Goal: Task Accomplishment & Management: Use online tool/utility

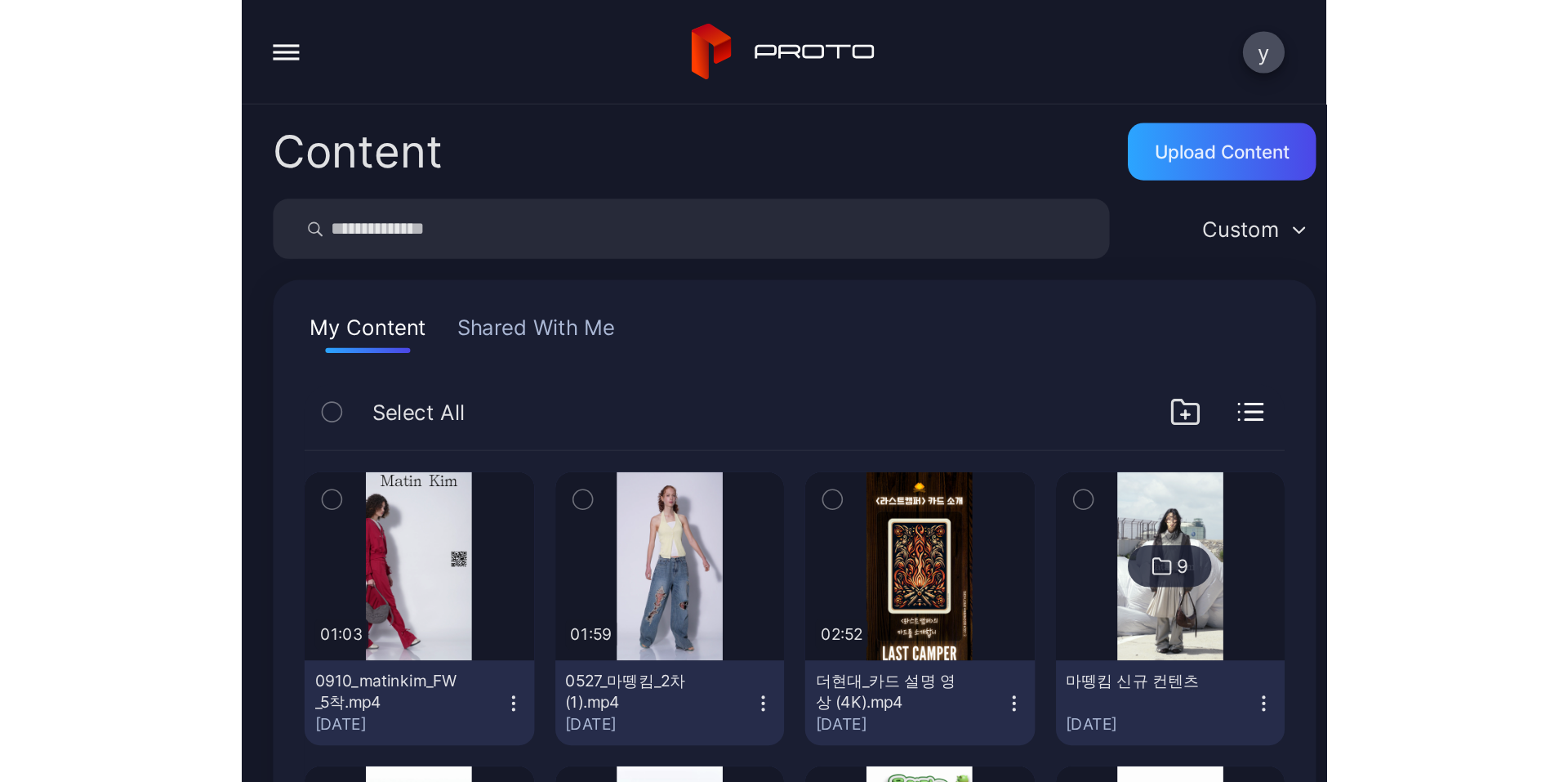
scroll to position [1307, 0]
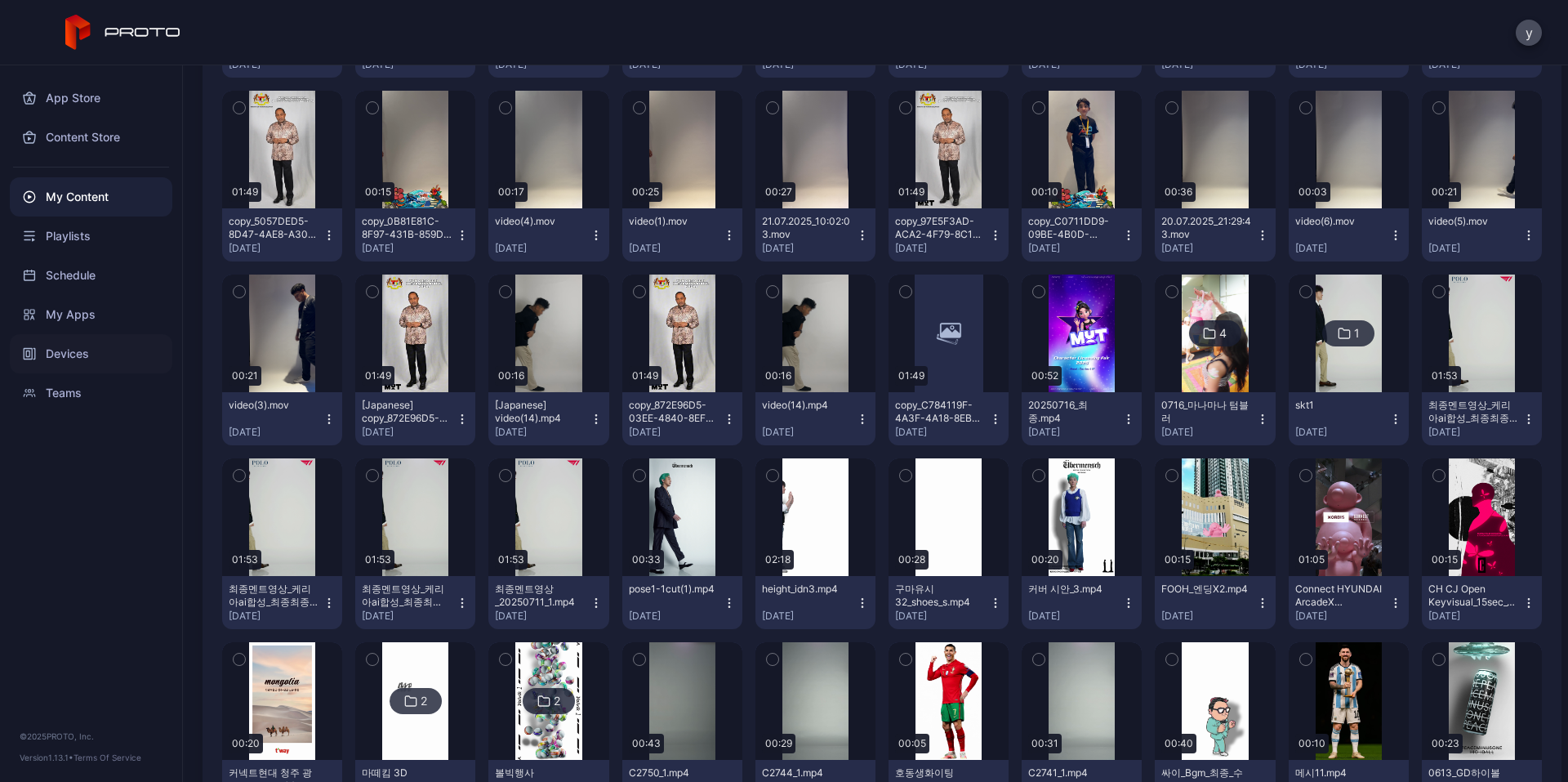
click at [81, 346] on div "Devices" at bounding box center [90, 353] width 162 height 39
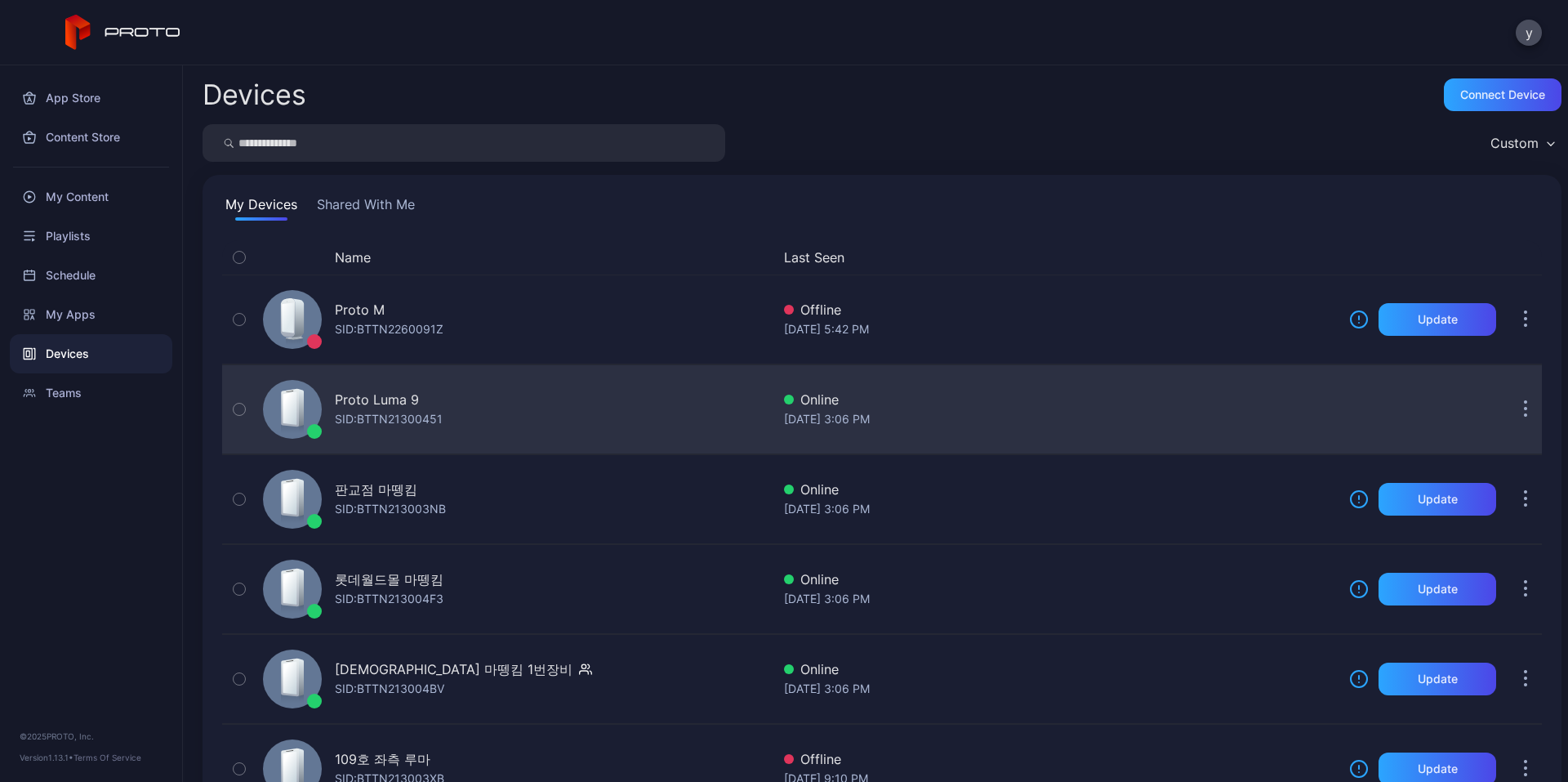
click at [475, 410] on div "Proto Luma 9 SID: BTTN21300451" at bounding box center [513, 409] width 514 height 82
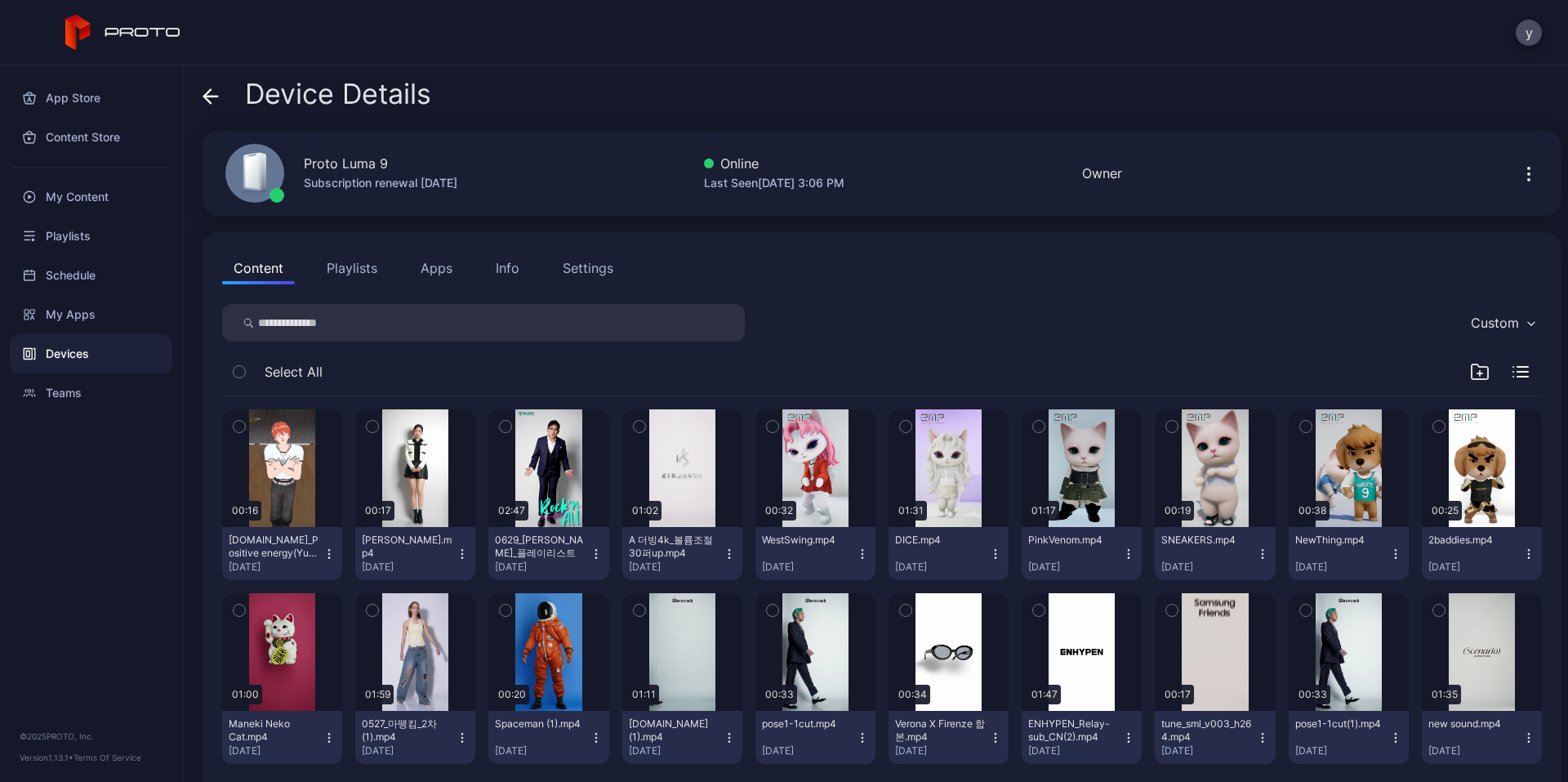
click at [477, 329] on input "search" at bounding box center [484, 322] width 523 height 37
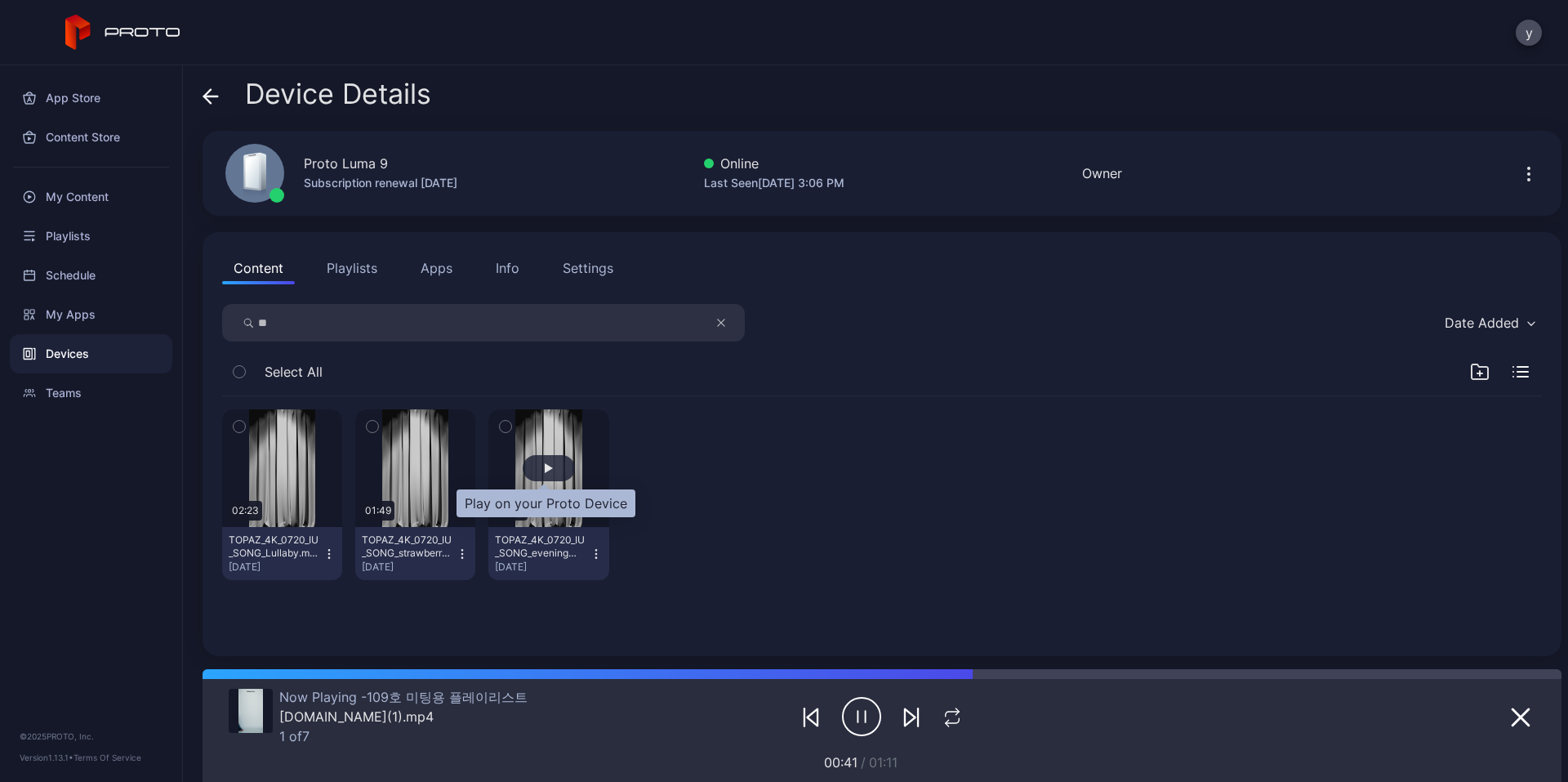
click at [533, 463] on div "button" at bounding box center [549, 467] width 52 height 26
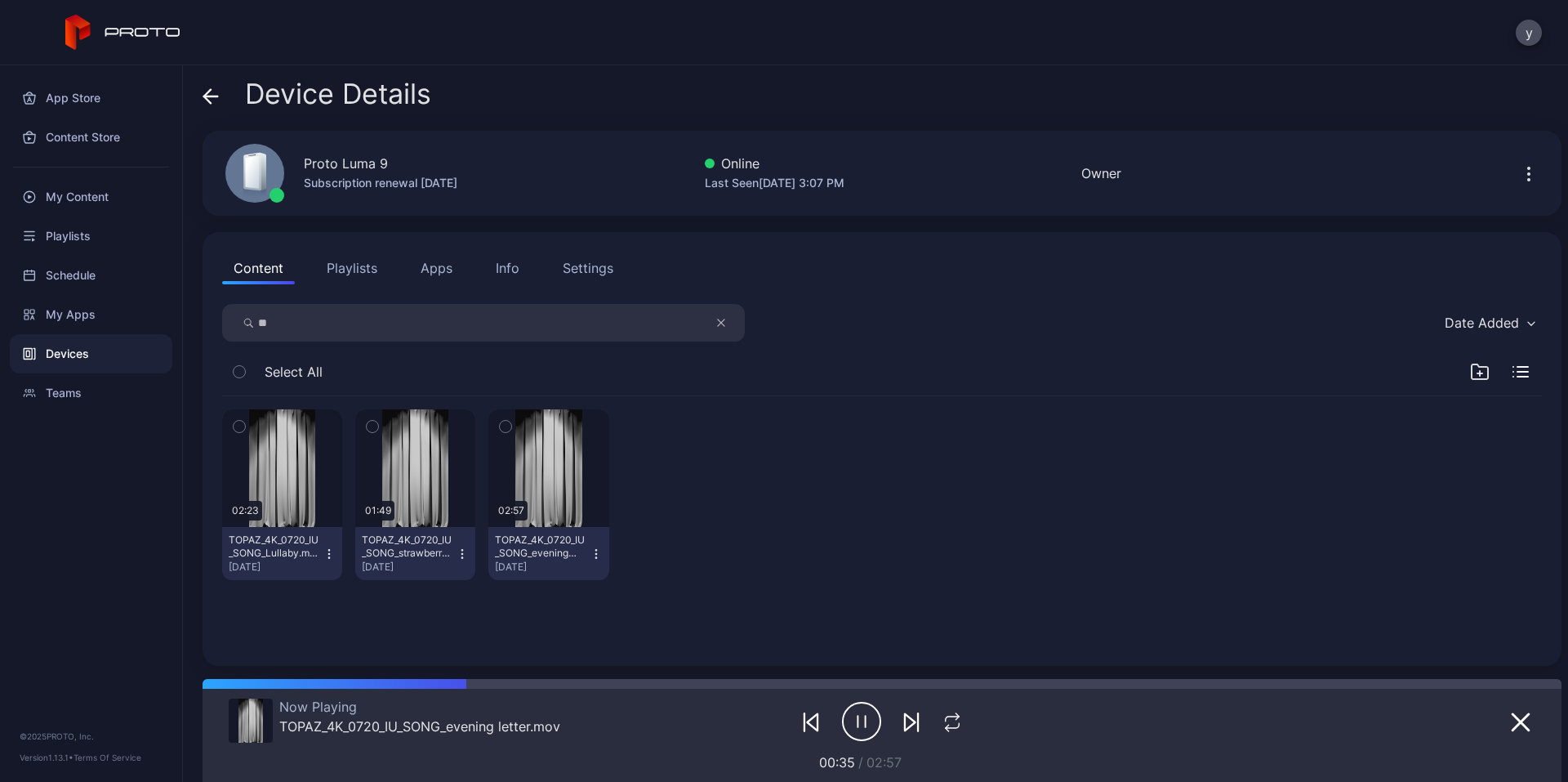
click at [365, 335] on input "**" at bounding box center [484, 322] width 523 height 37
type input "*"
type input "***"
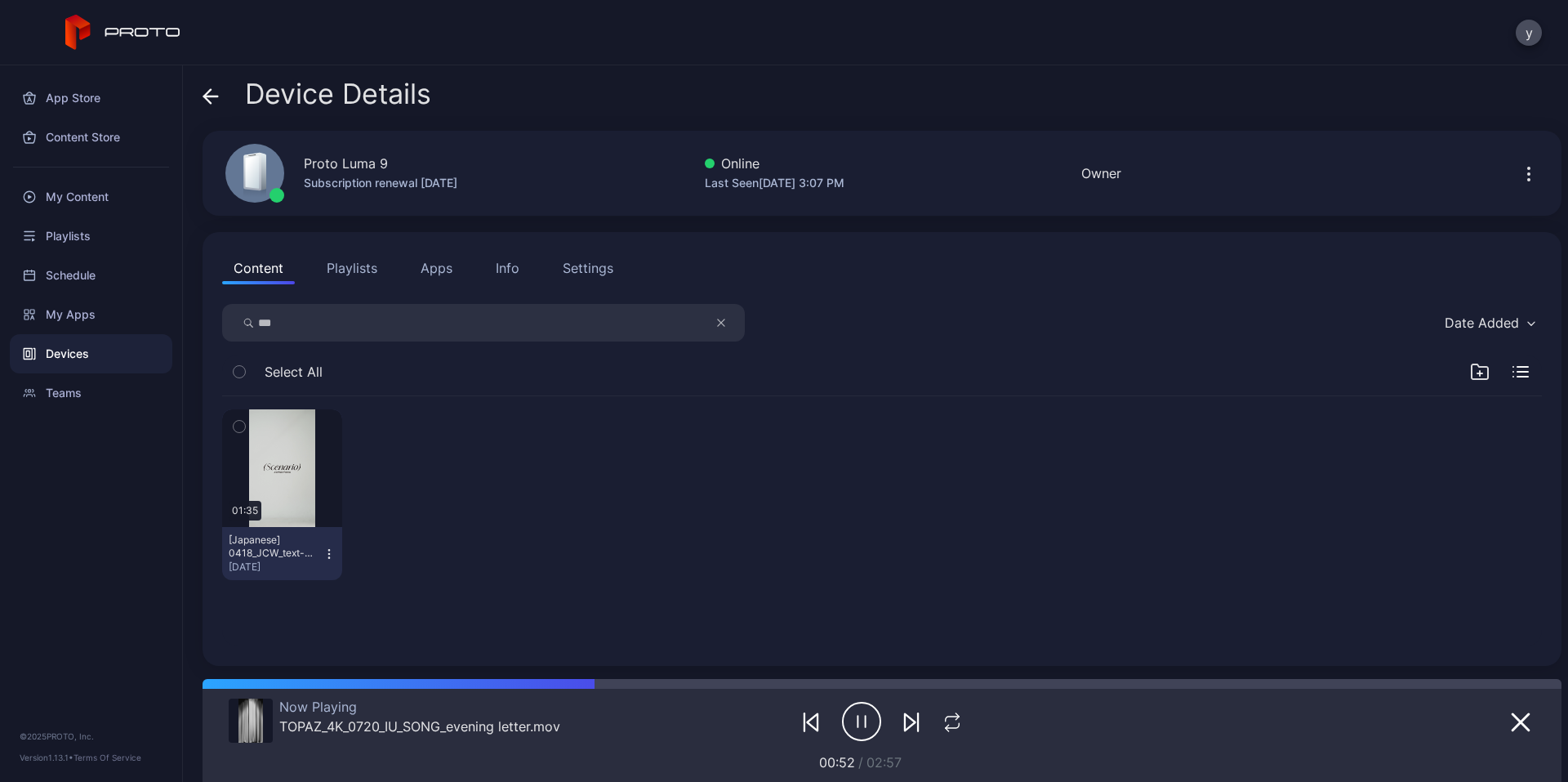
click at [677, 487] on icon "button" at bounding box center [862, 721] width 39 height 41
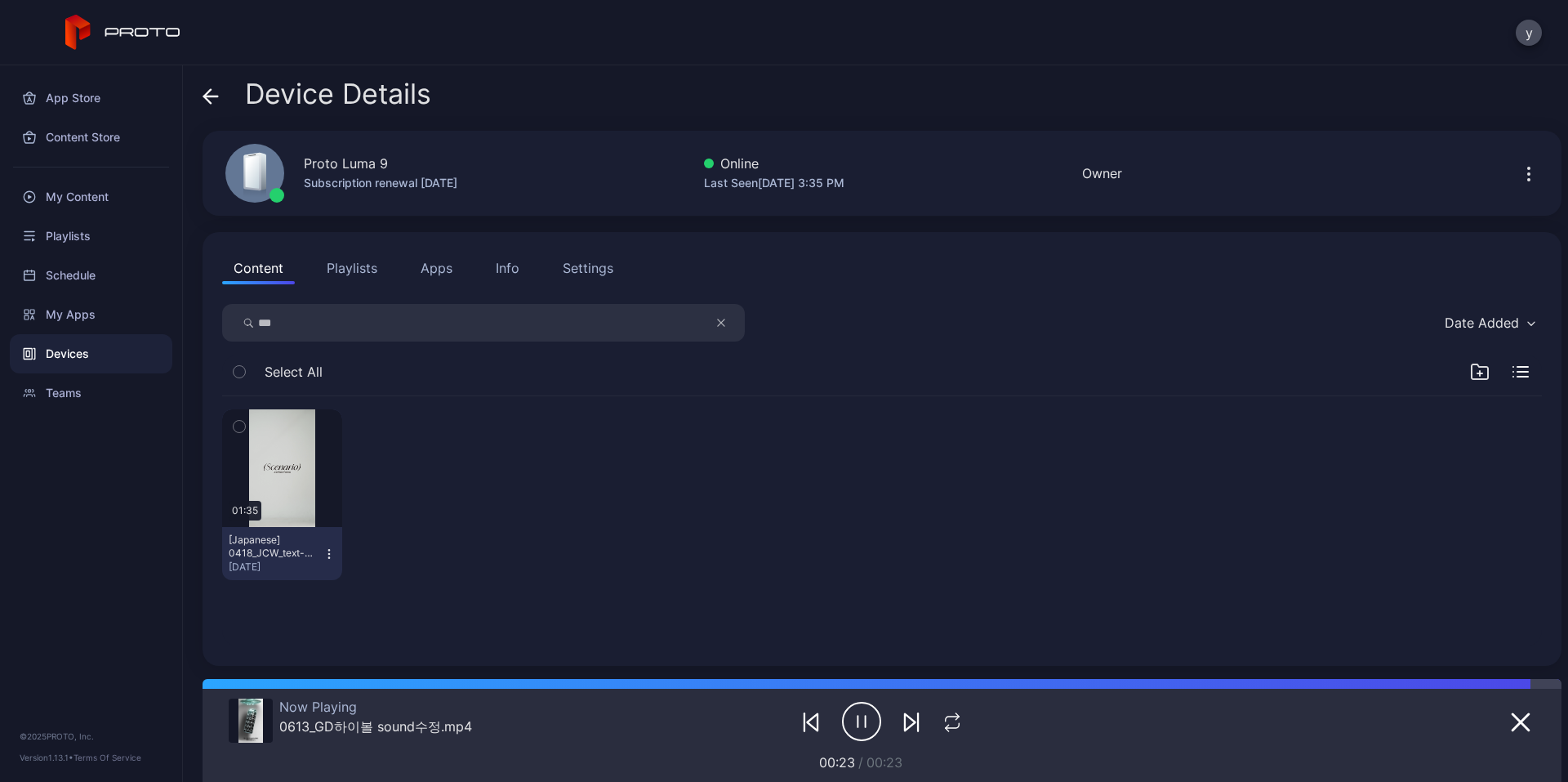
click at [677, 487] on icon "button" at bounding box center [862, 721] width 39 height 41
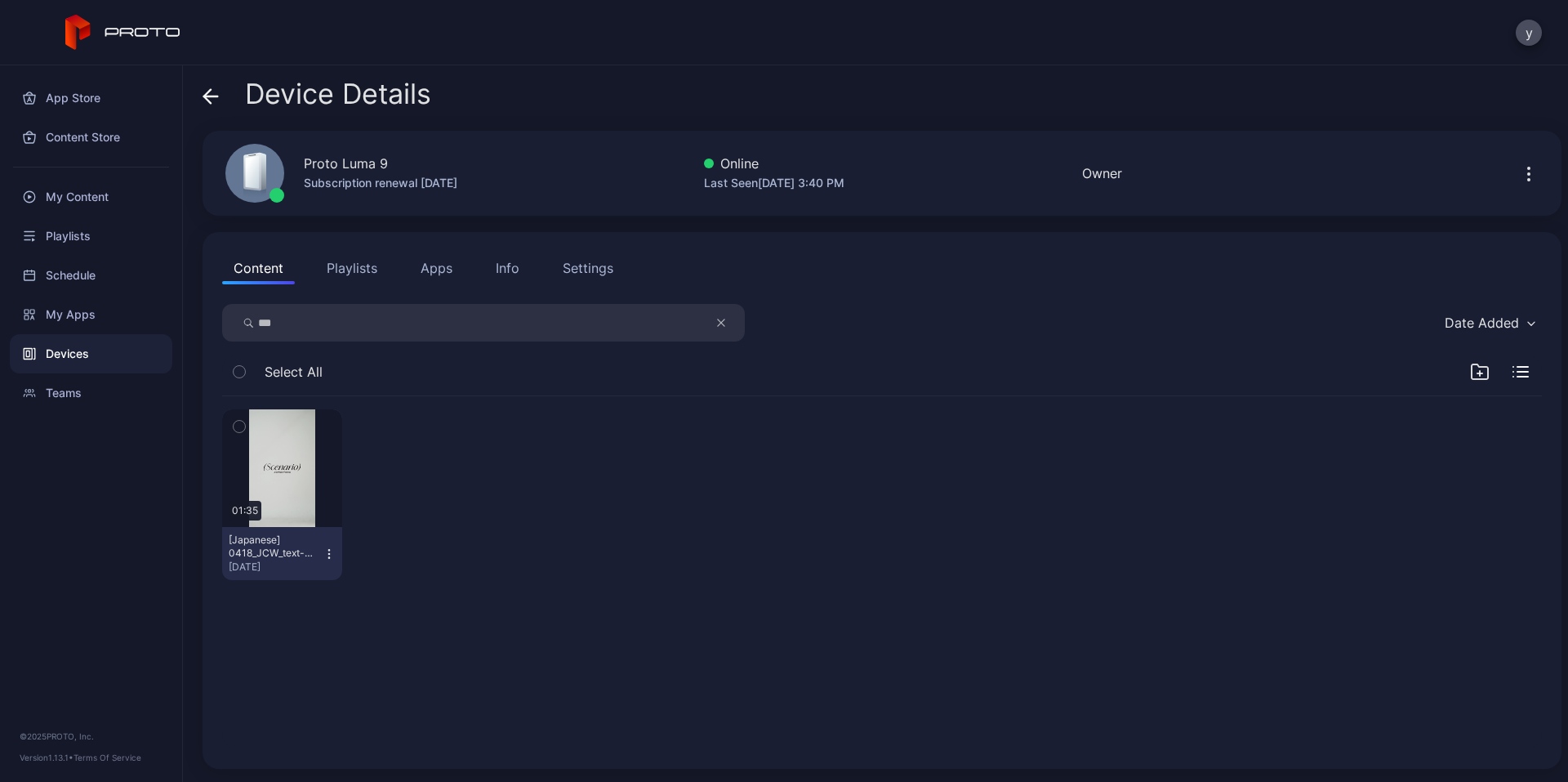
click at [677, 487] on div "Device Details Proto Luma 9 Subscription renewal [DATE] Online Last Seen [DATE]…" at bounding box center [876, 423] width 1386 height 716
click at [89, 206] on div "My Content" at bounding box center [90, 197] width 162 height 39
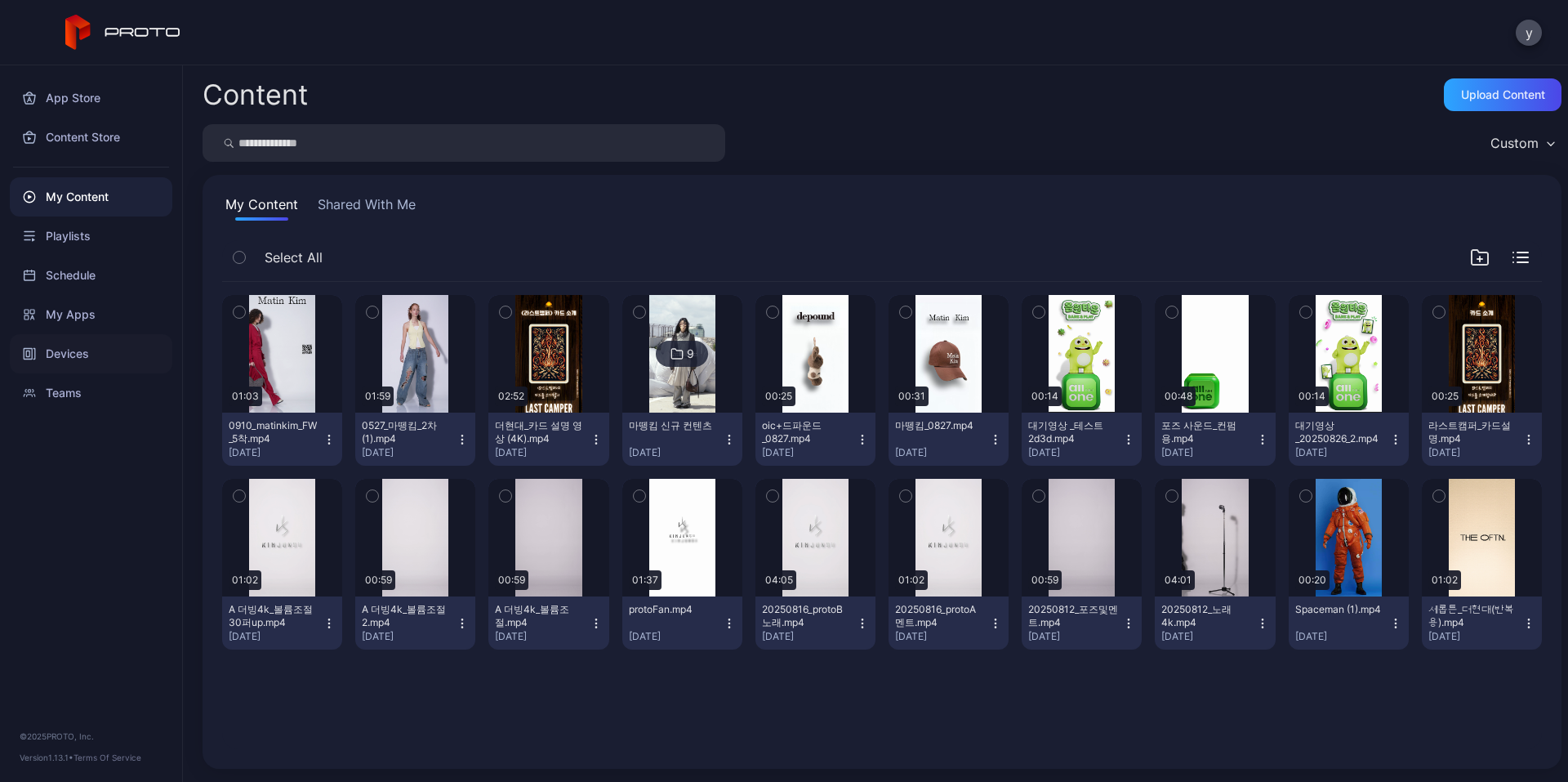
click at [82, 346] on div "Devices" at bounding box center [90, 353] width 162 height 39
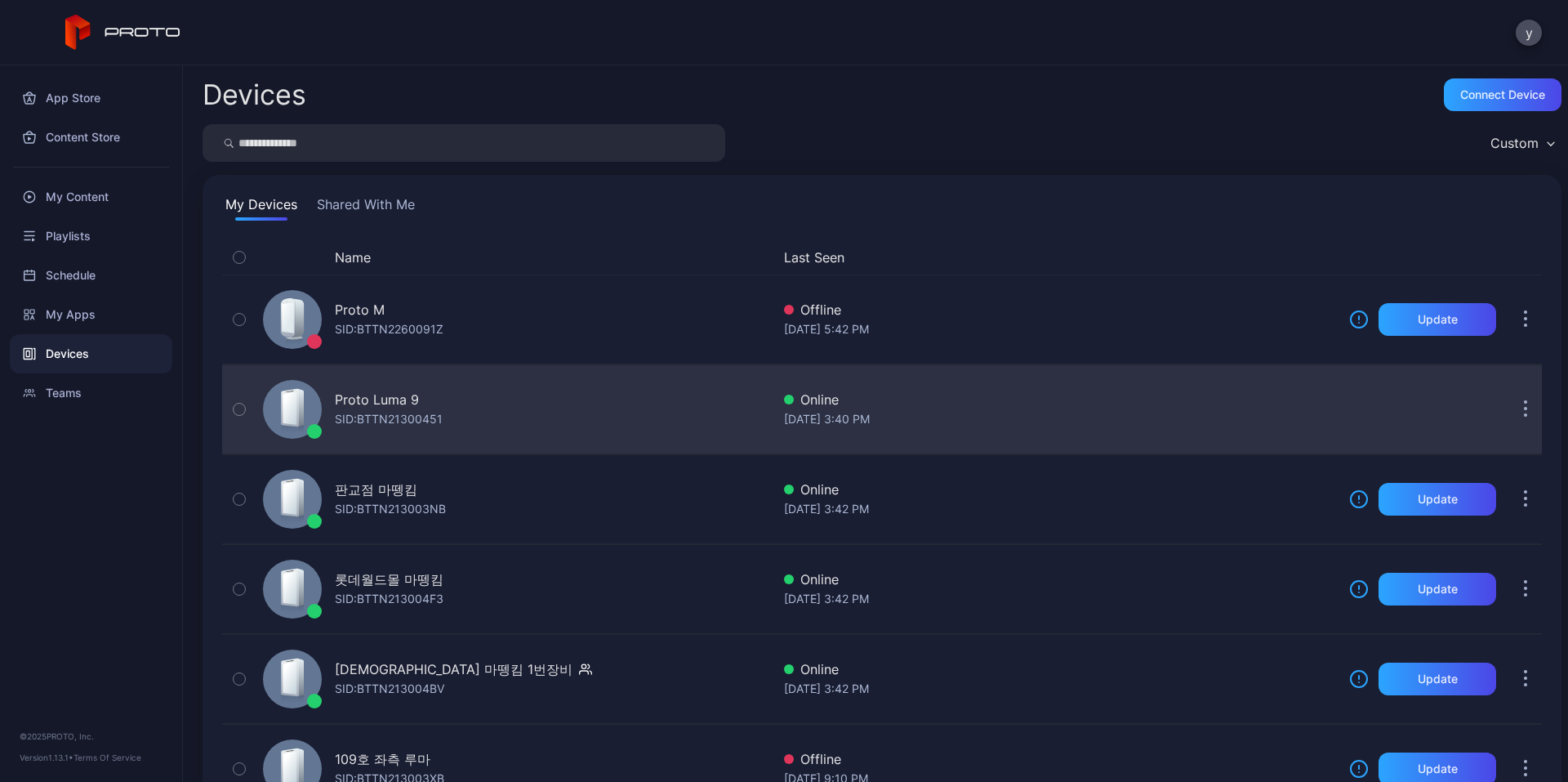
click at [423, 402] on div "Proto Luma 9" at bounding box center [389, 399] width 107 height 19
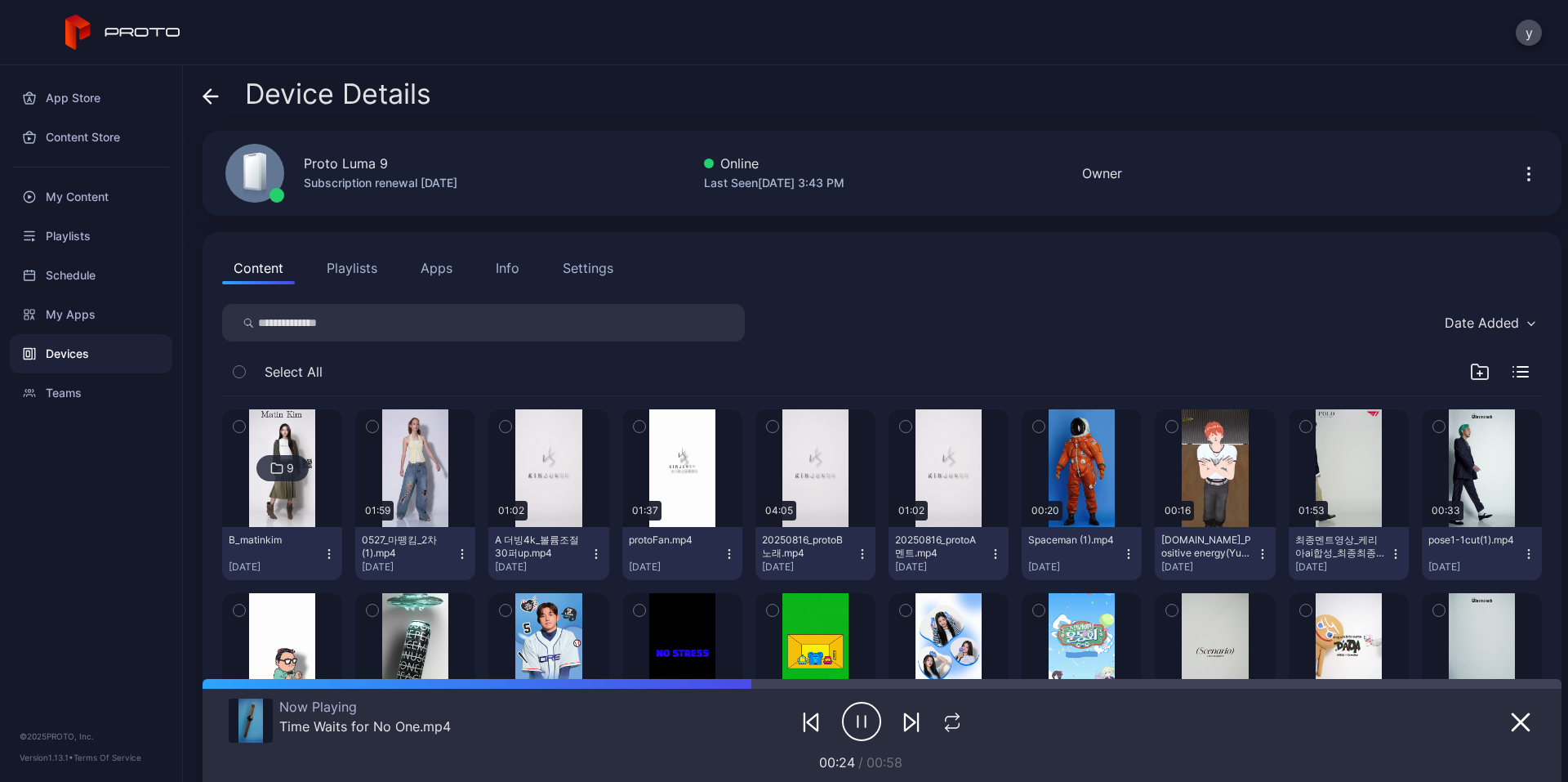
click at [297, 487] on img at bounding box center [282, 467] width 66 height 118
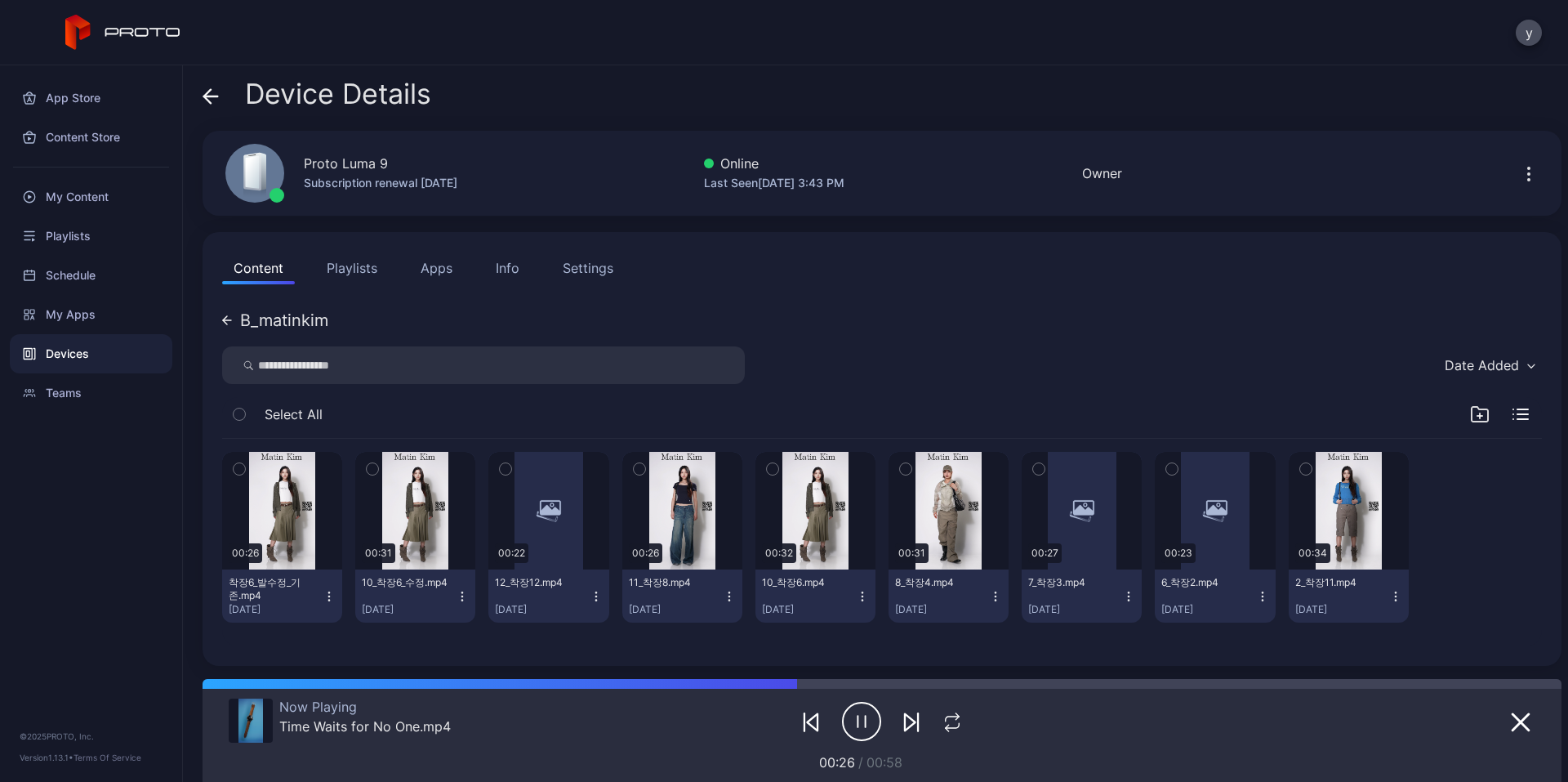
click at [360, 272] on button "Playlists" at bounding box center [352, 268] width 74 height 33
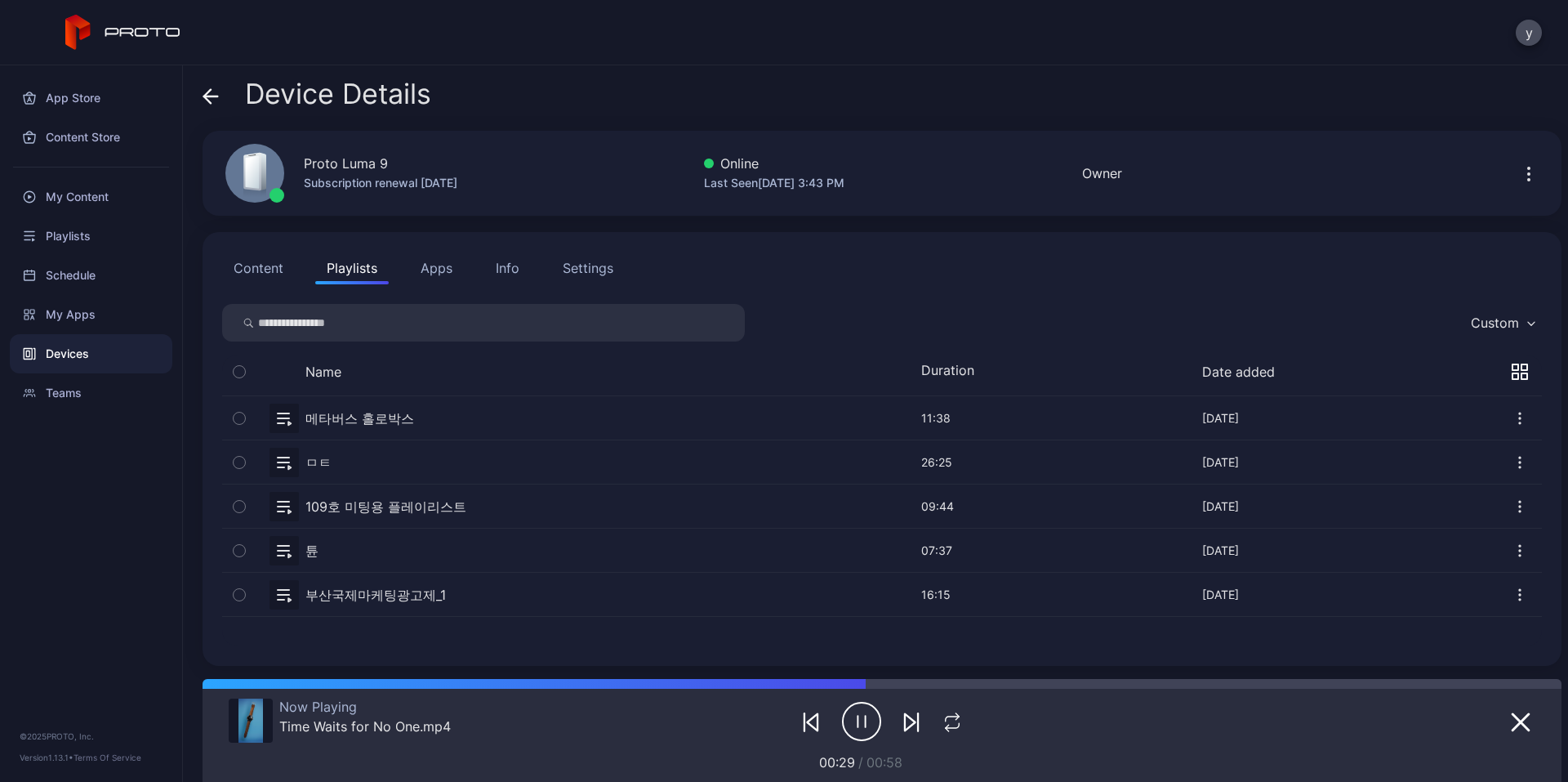
click at [275, 289] on div "Content Playlists Apps Info Settings Custom Name Duration Date added 메타버스 홀로박스 …" at bounding box center [882, 449] width 1359 height 434
click at [277, 272] on button "Content" at bounding box center [259, 268] width 73 height 33
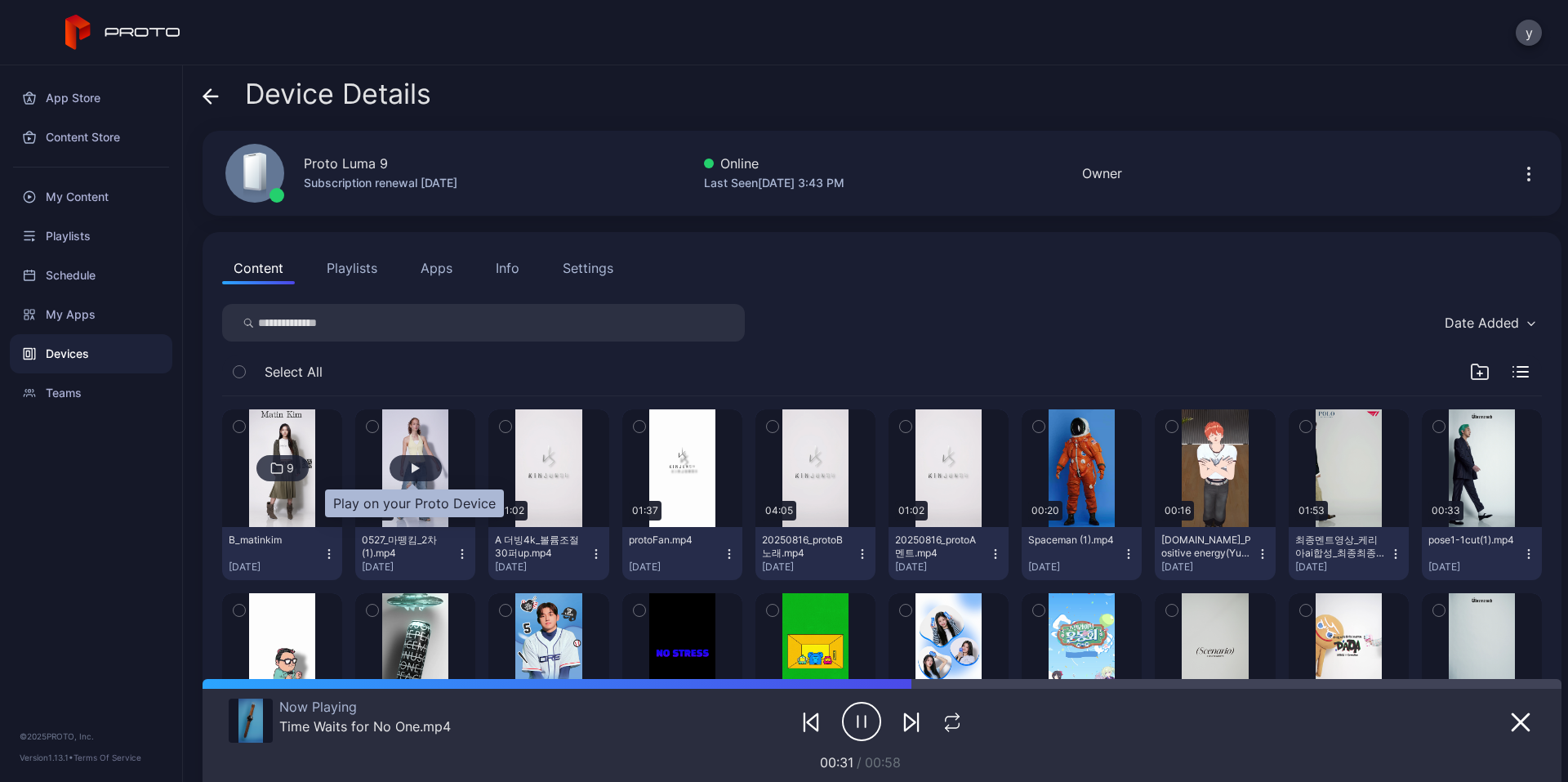
click at [425, 469] on div "button" at bounding box center [416, 467] width 52 height 26
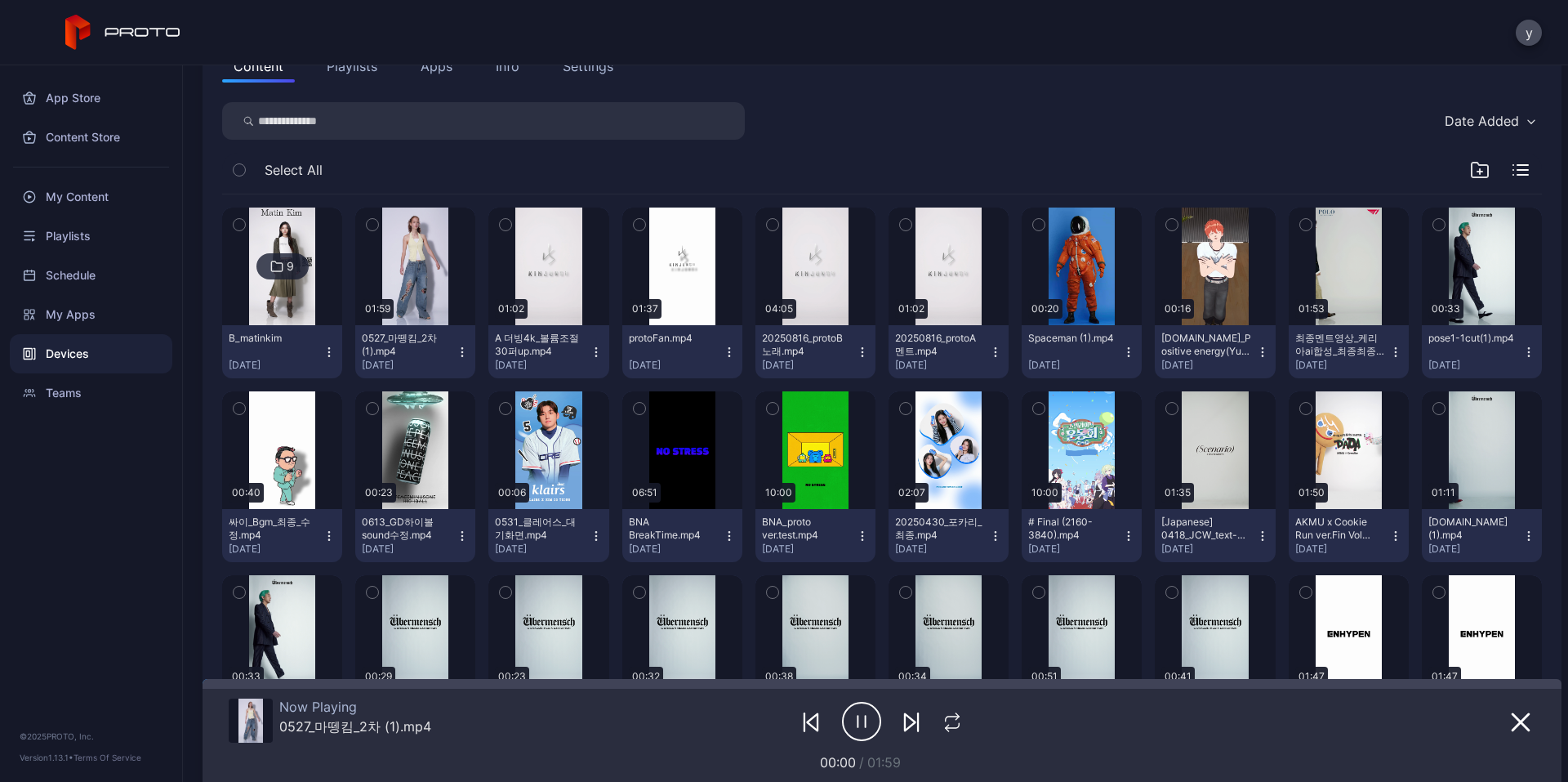
scroll to position [245, 0]
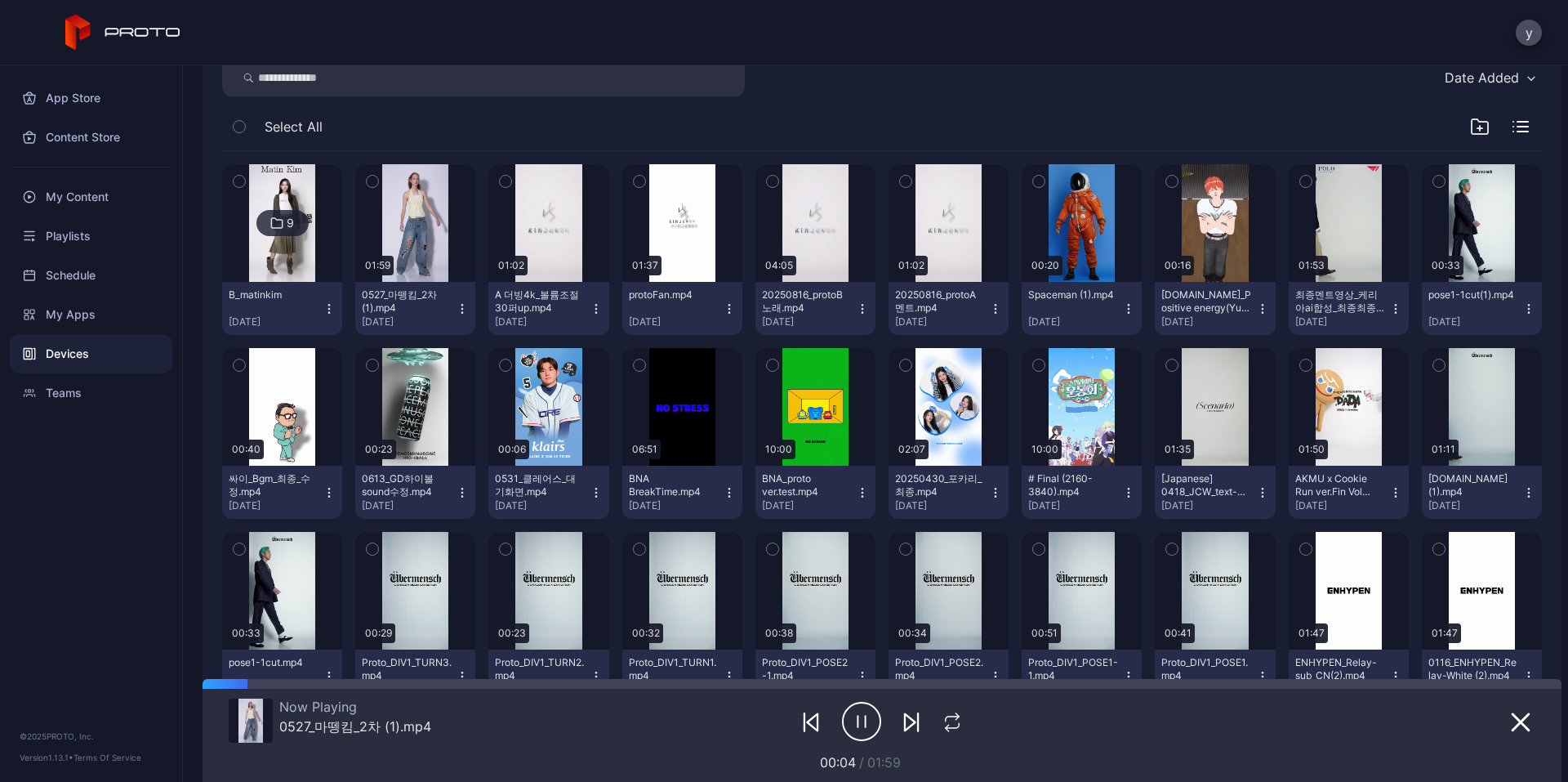
click at [264, 291] on div "B_matinkim" at bounding box center [273, 295] width 90 height 13
click at [677, 487] on icon "button" at bounding box center [862, 721] width 39 height 41
click at [677, 487] on icon "button" at bounding box center [1520, 722] width 16 height 16
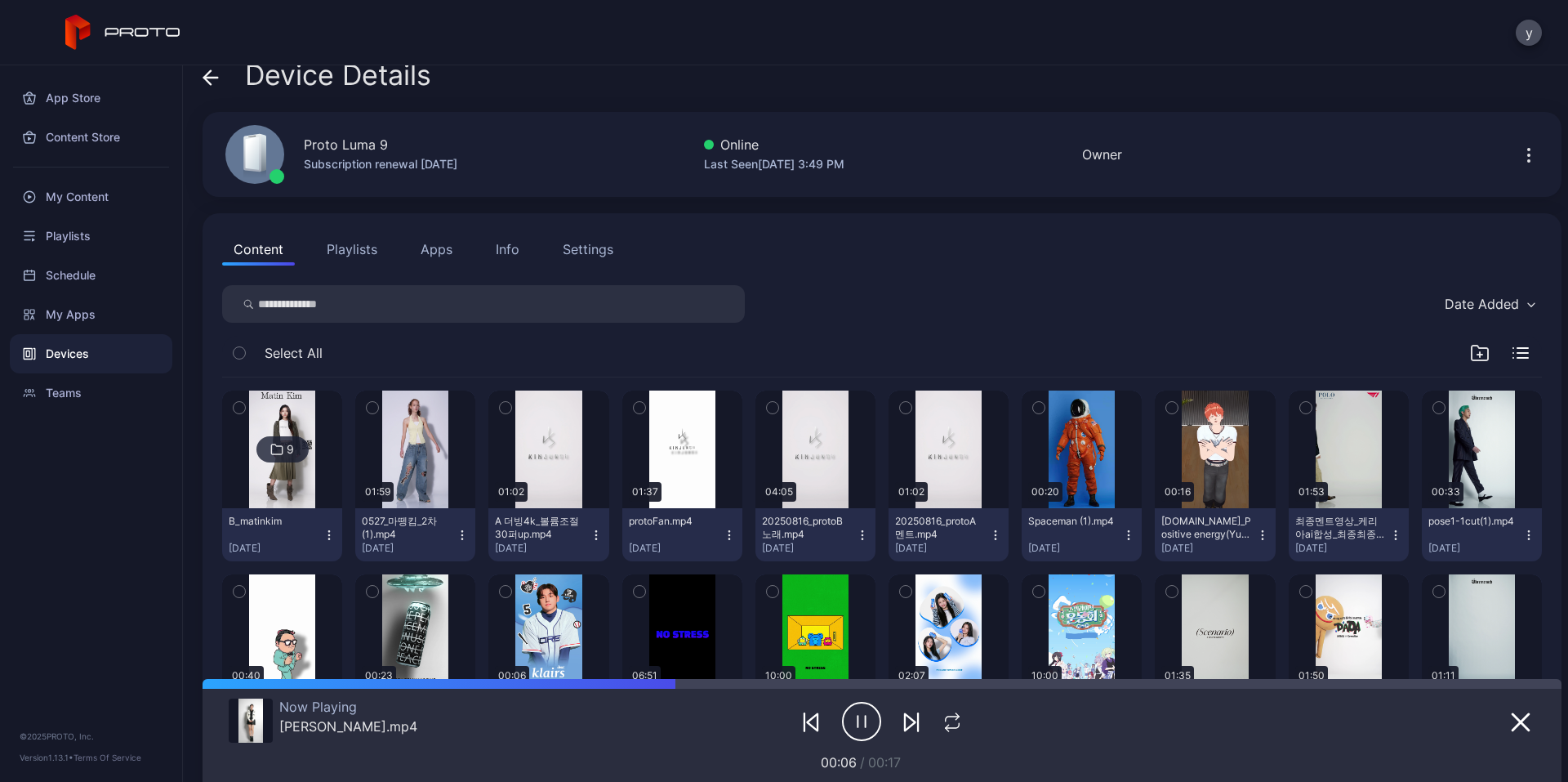
scroll to position [0, 0]
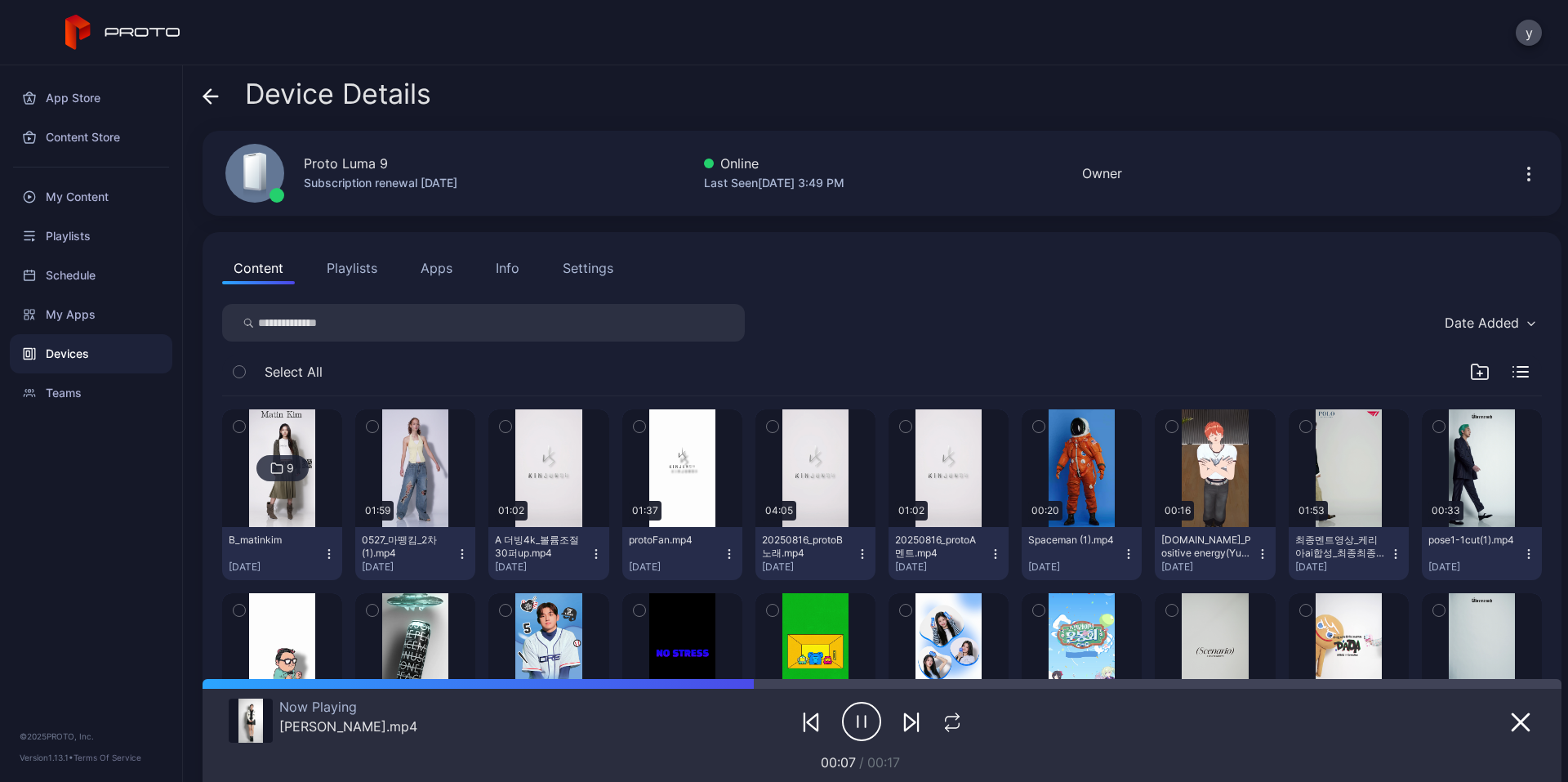
click at [368, 317] on input "search" at bounding box center [484, 322] width 523 height 37
type input "*"
type input "***"
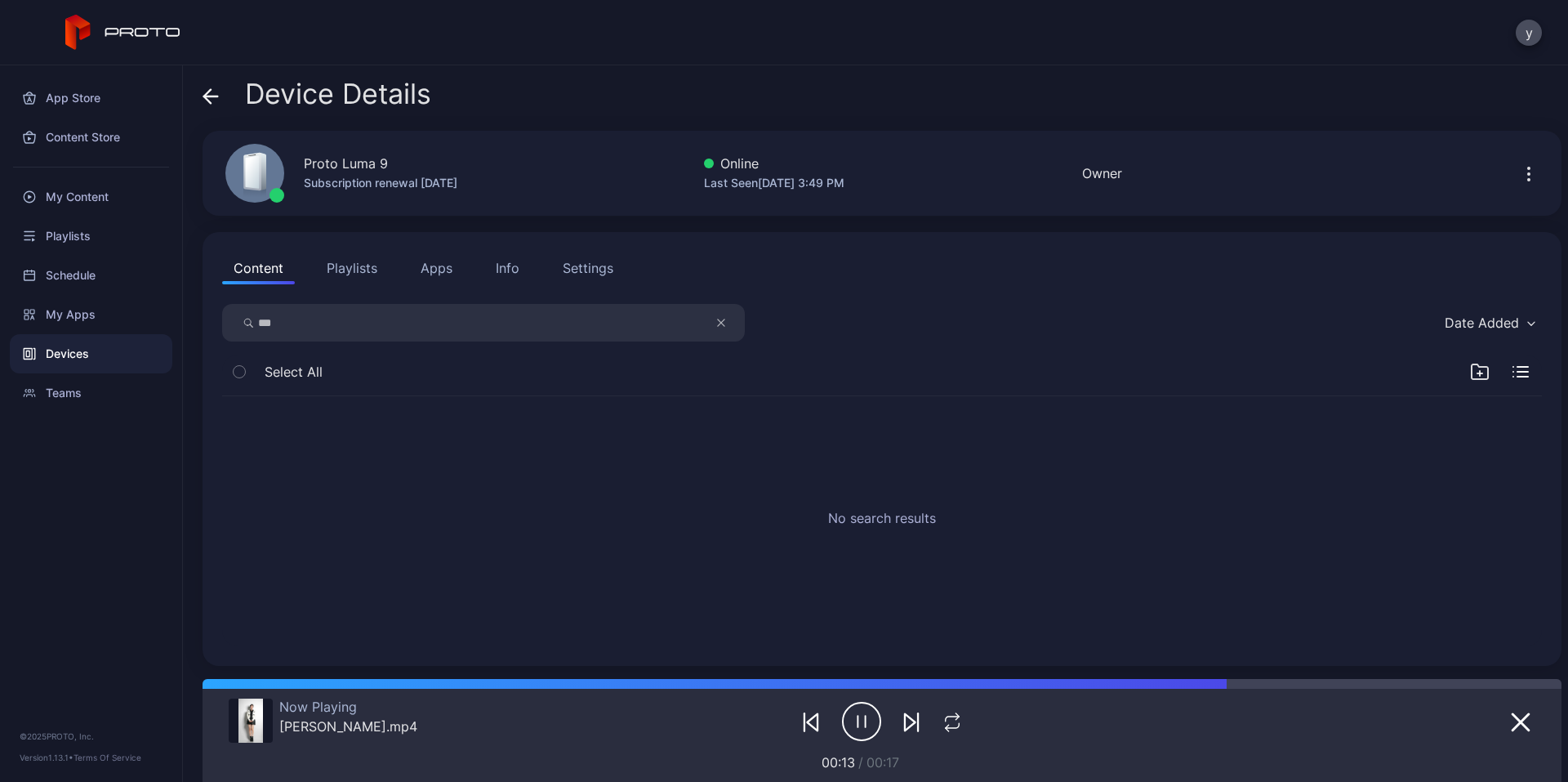
drag, startPoint x: 312, startPoint y: 314, endPoint x: 208, endPoint y: 326, distance: 104.7
click at [206, 331] on div "Content Playlists Apps Info Settings *** Date Added Select All No search results" at bounding box center [882, 449] width 1359 height 434
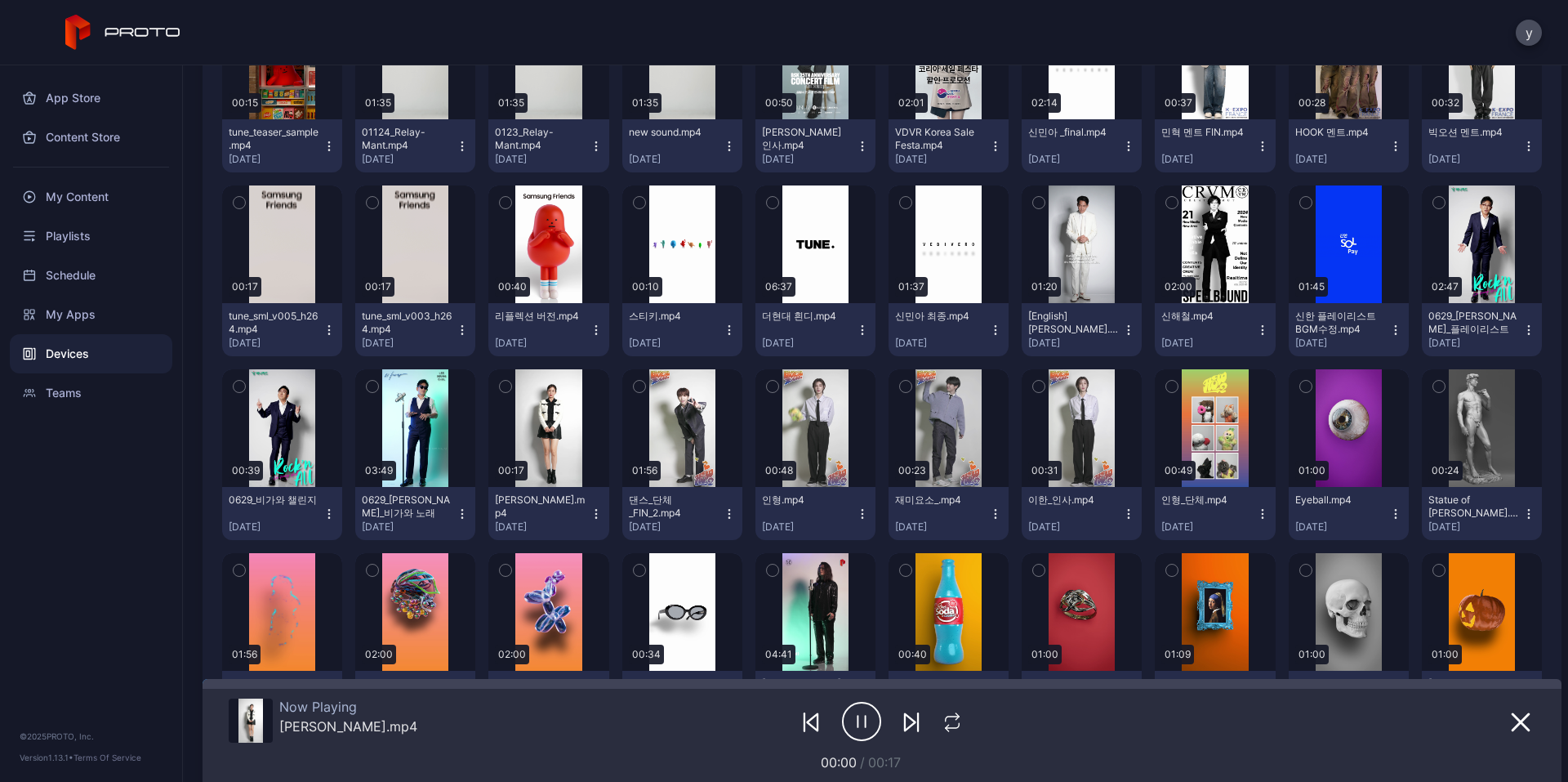
scroll to position [980, 0]
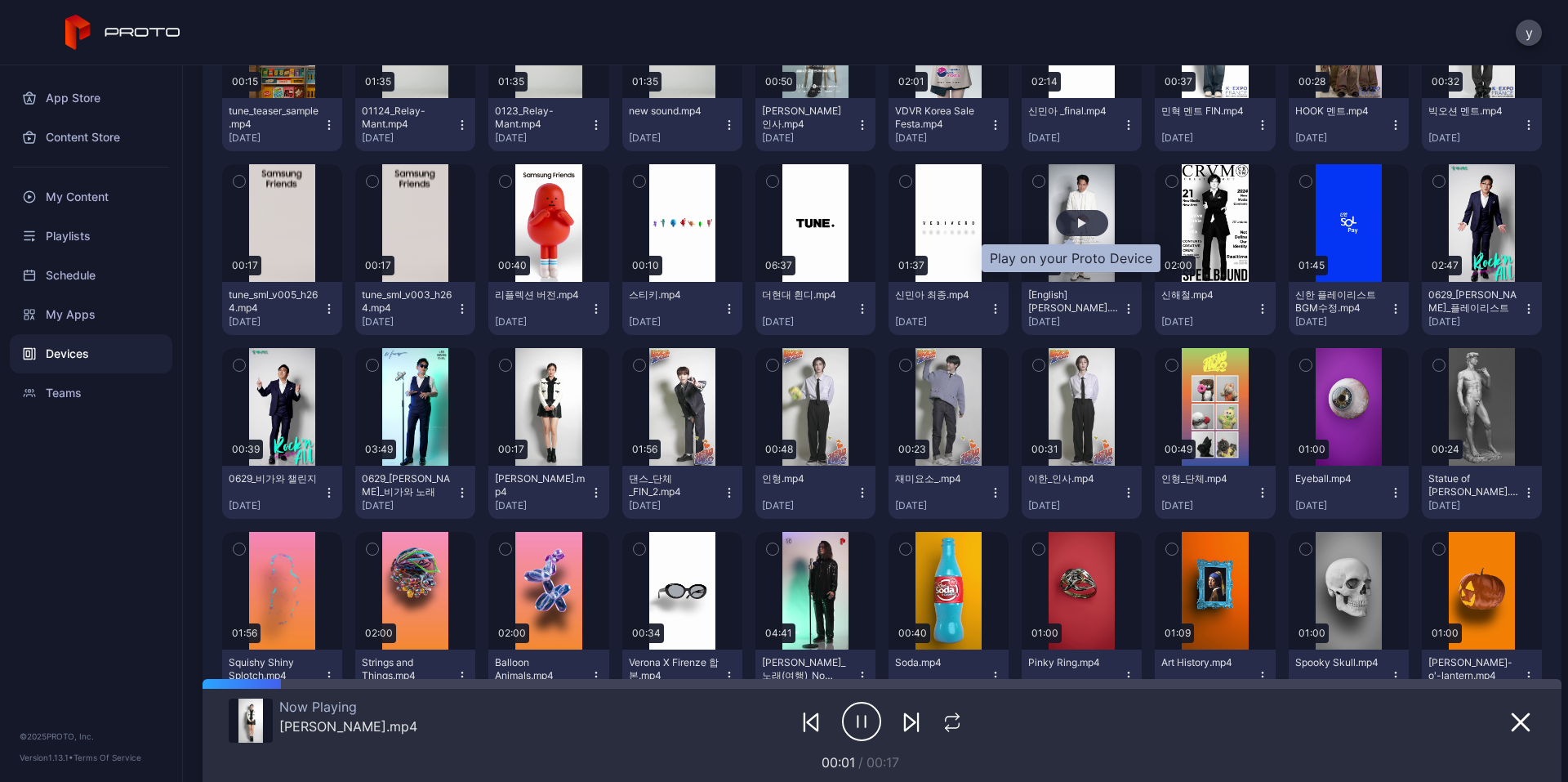
click at [677, 212] on div "button" at bounding box center [1082, 223] width 52 height 26
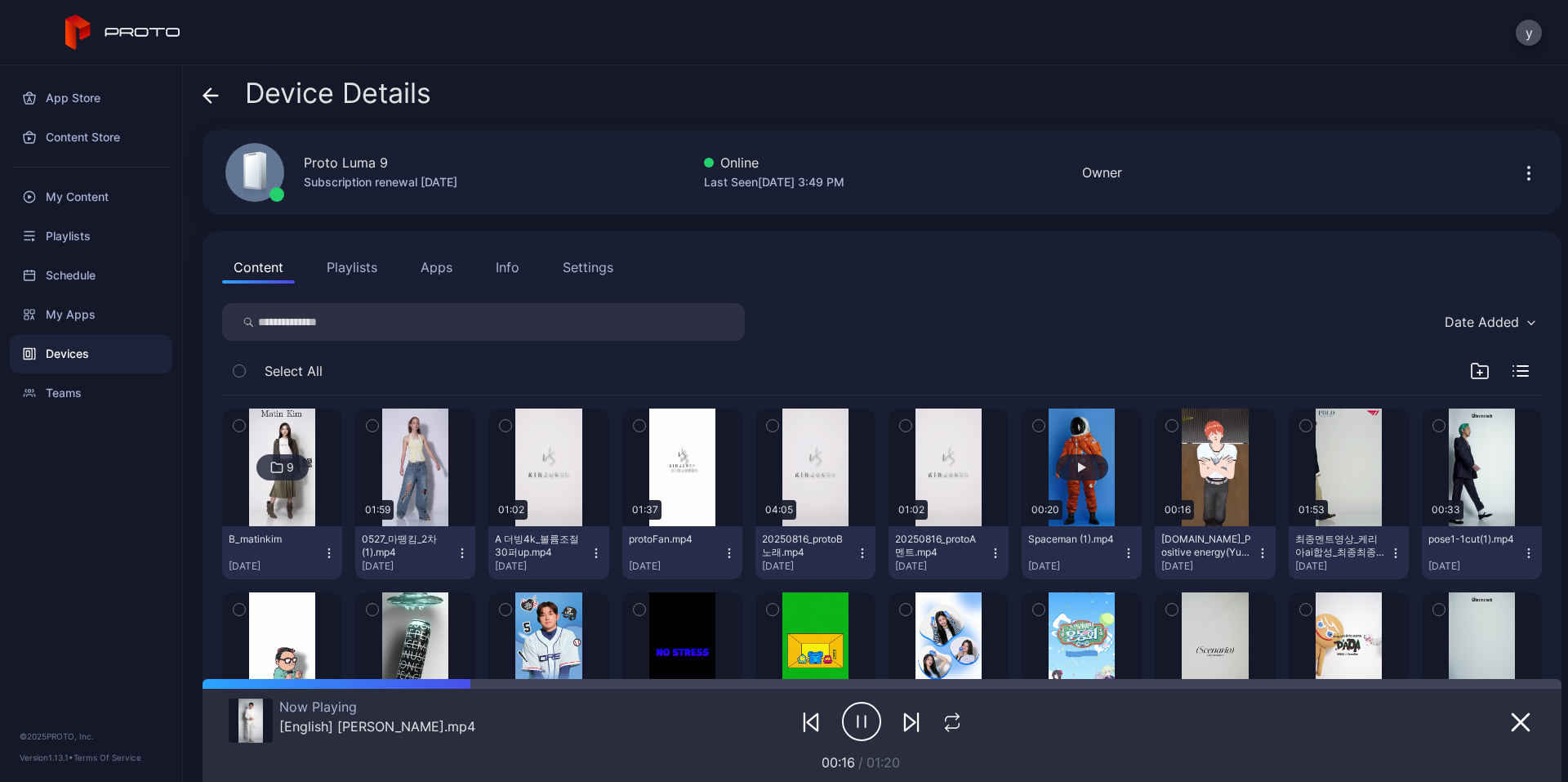
scroll to position [0, 0]
click at [84, 207] on div "My Content" at bounding box center [90, 197] width 162 height 39
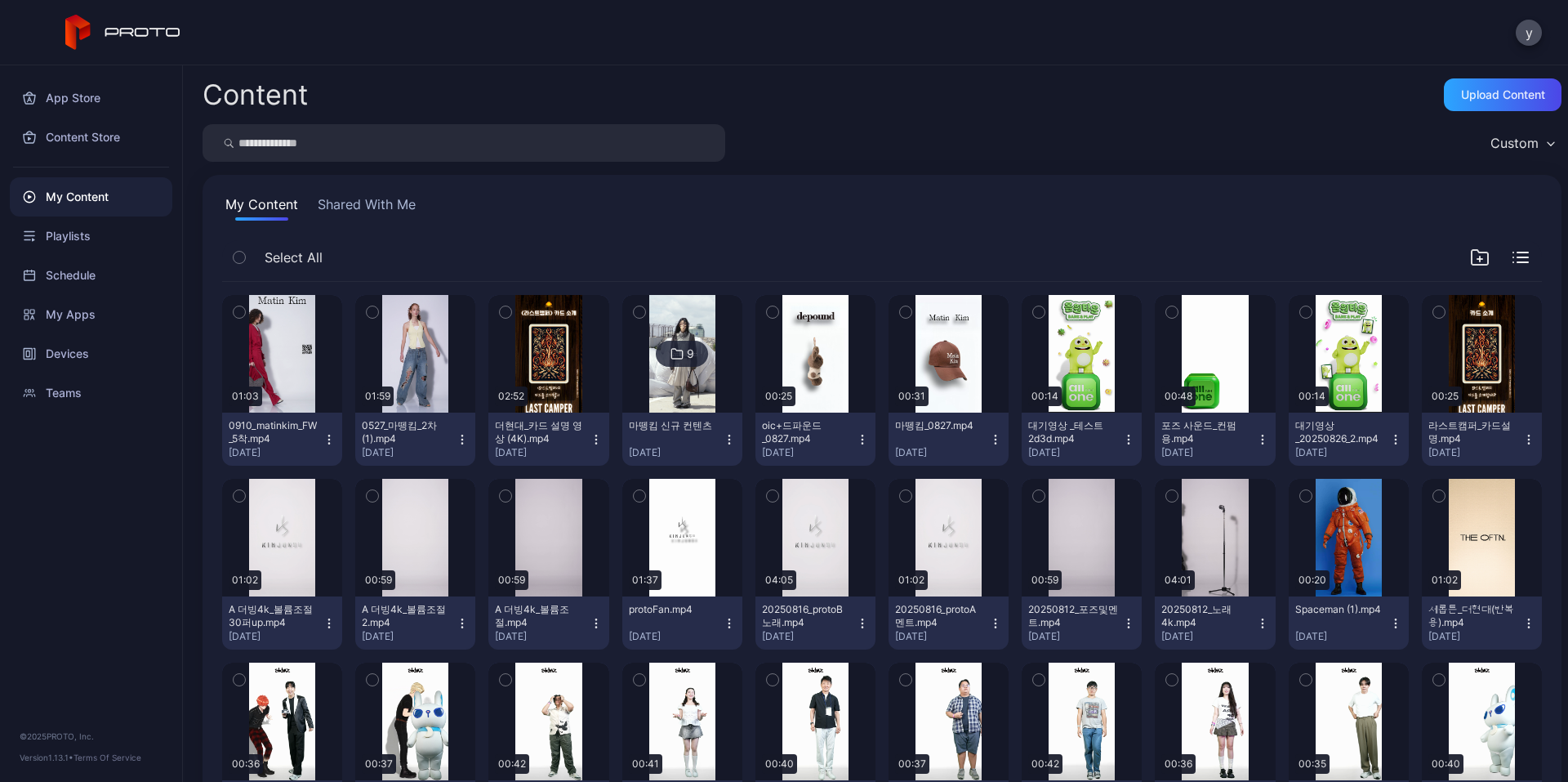
click at [365, 149] on input "search" at bounding box center [463, 142] width 523 height 37
type input "**"
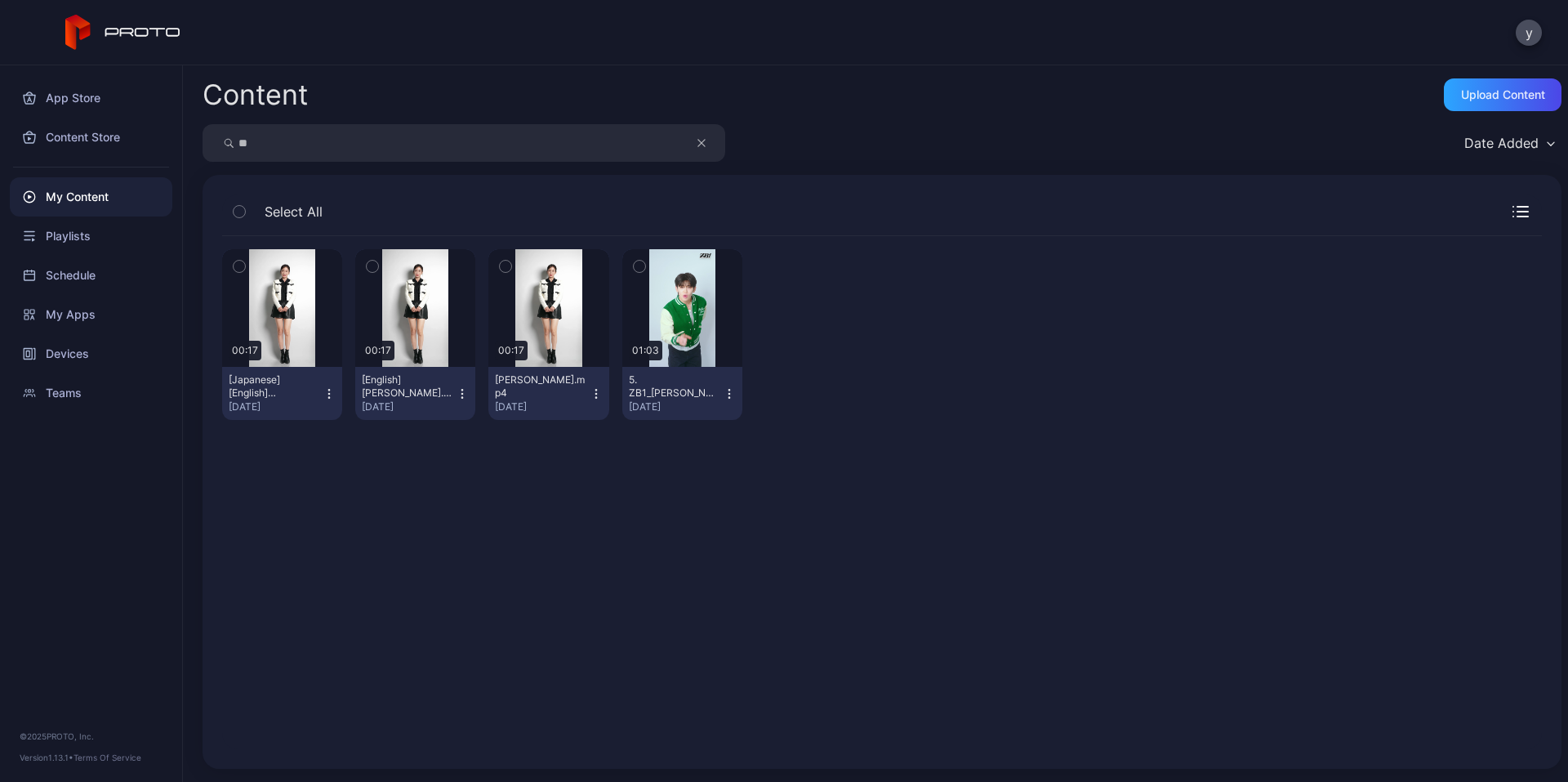
click at [326, 392] on icon "button" at bounding box center [329, 393] width 13 height 13
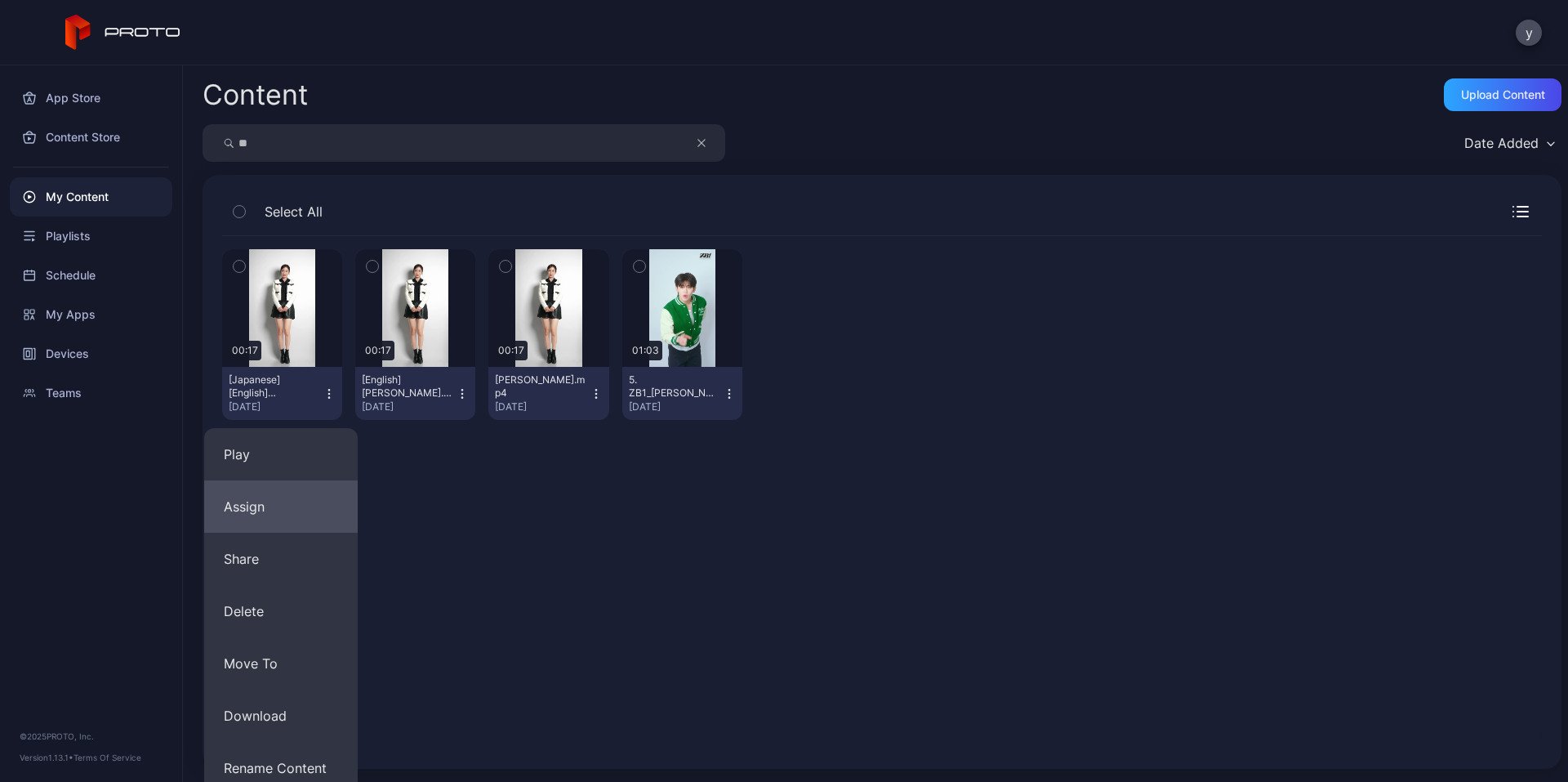
click at [263, 487] on button "Assign" at bounding box center [281, 506] width 154 height 52
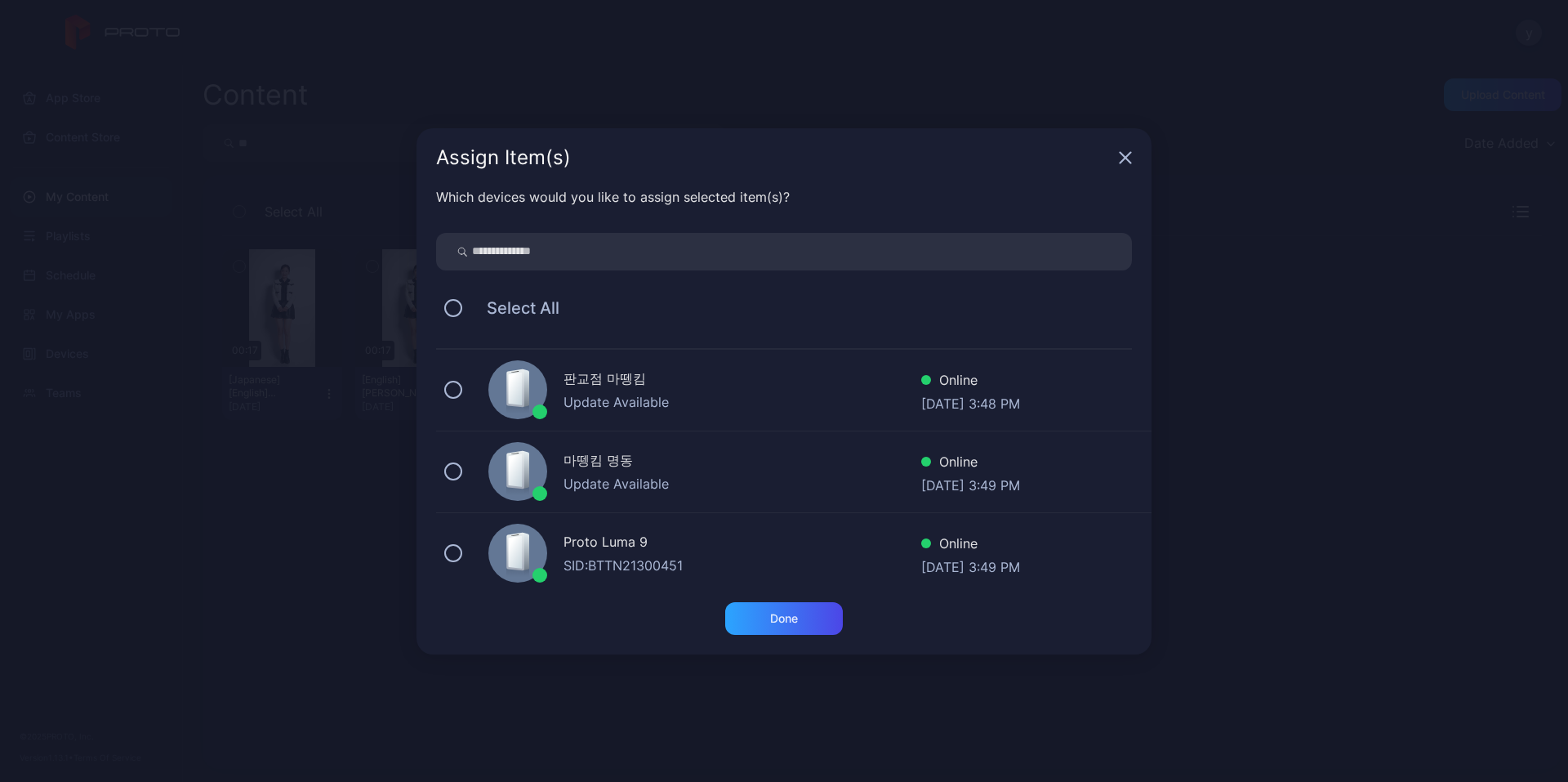
click at [461, 487] on div "Proto Luma 9 SID: BTTN21300451 Online [DATE] 3:49 PM" at bounding box center [795, 554] width 716 height 82
click at [677, 487] on div "Which devices would you like to assign selected item(s)? Select All 판교점 마뗑킴 Upd…" at bounding box center [784, 394] width 735 height 415
click at [677, 487] on div "Done" at bounding box center [784, 618] width 118 height 33
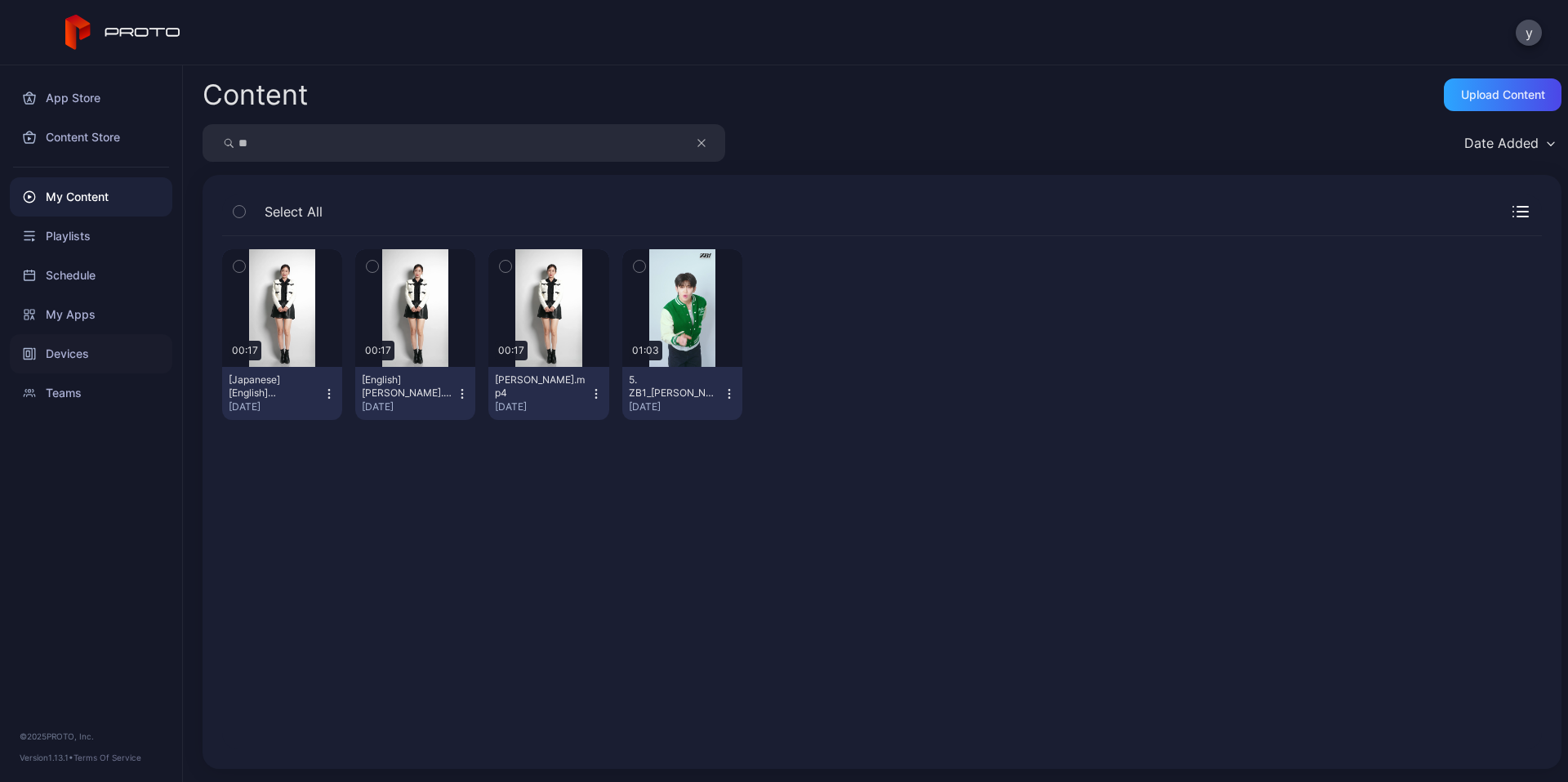
click at [83, 347] on div "Devices" at bounding box center [90, 353] width 162 height 39
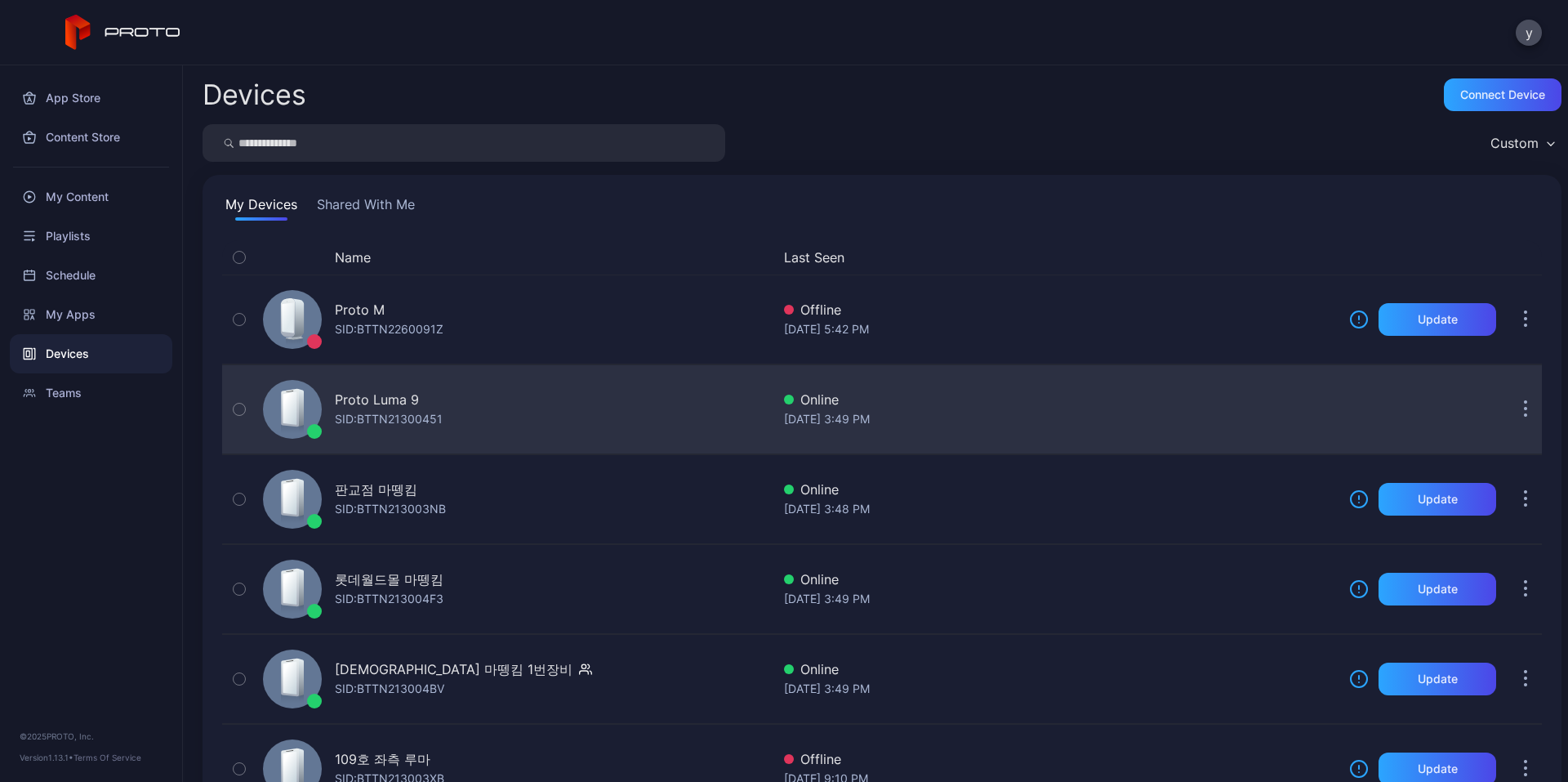
click at [390, 409] on div "SID: BTTN21300451" at bounding box center [389, 418] width 107 height 19
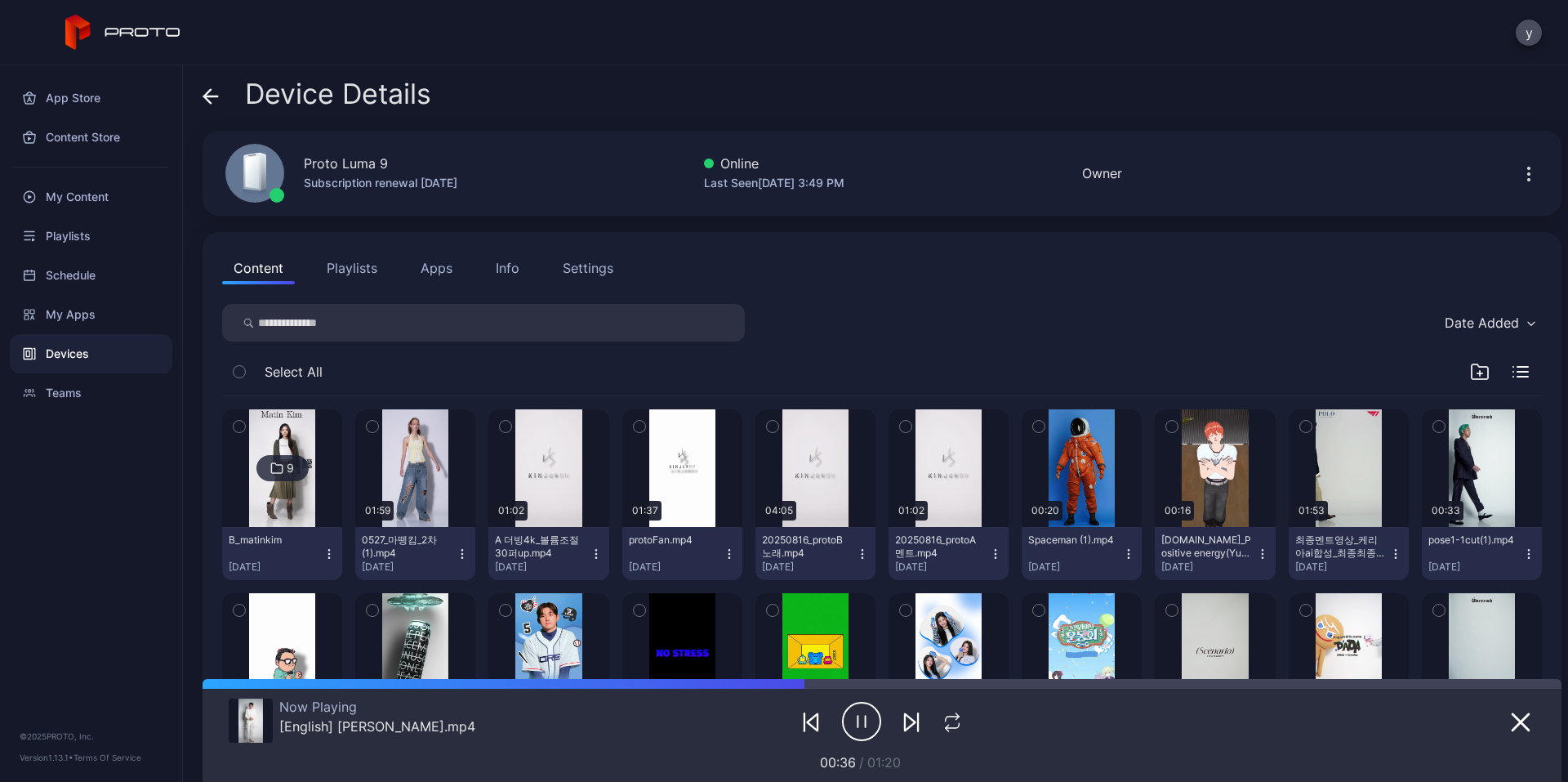
click at [397, 336] on input "search" at bounding box center [484, 322] width 523 height 37
type input "**"
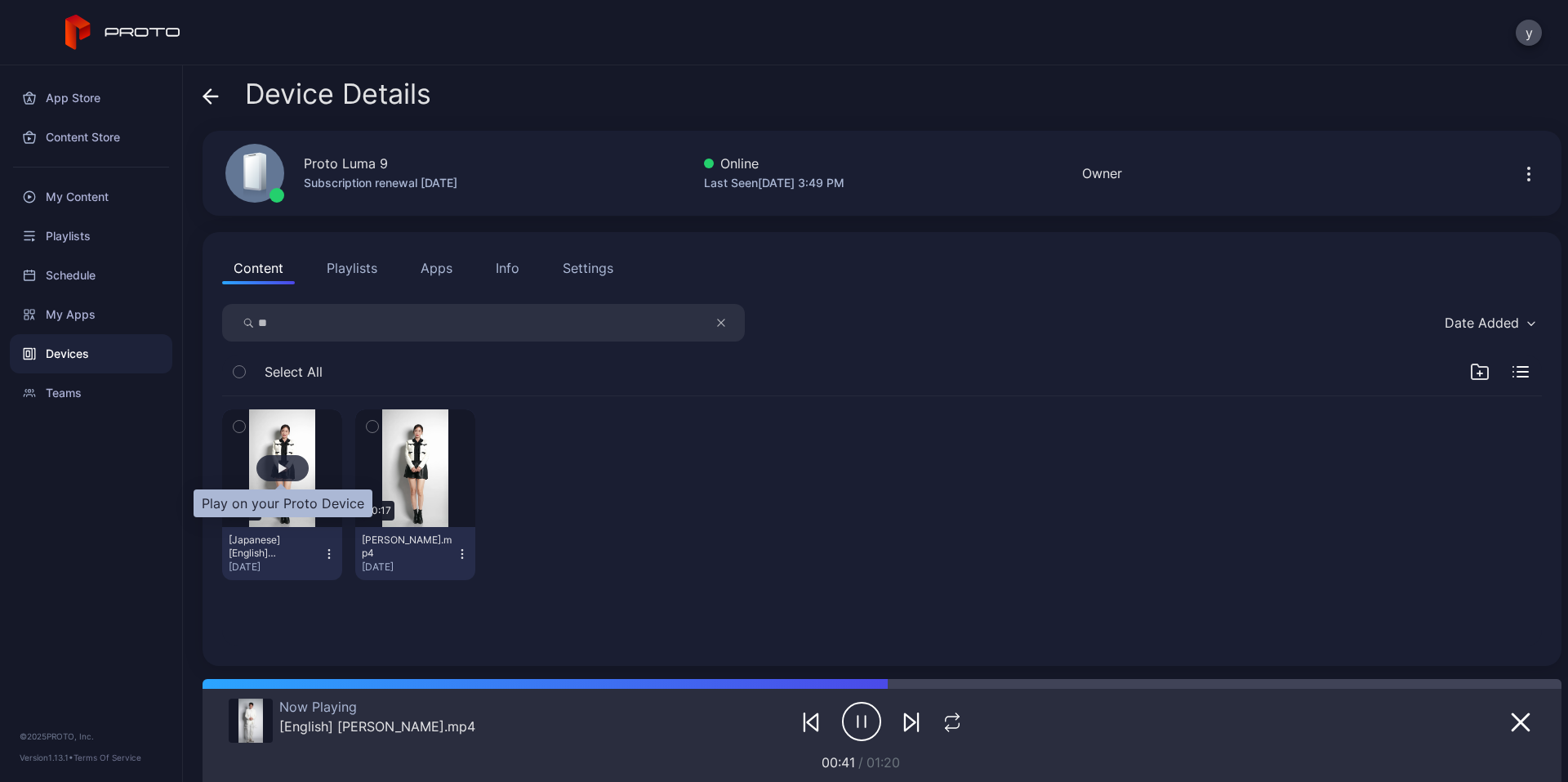
click at [296, 475] on div "button" at bounding box center [282, 467] width 52 height 26
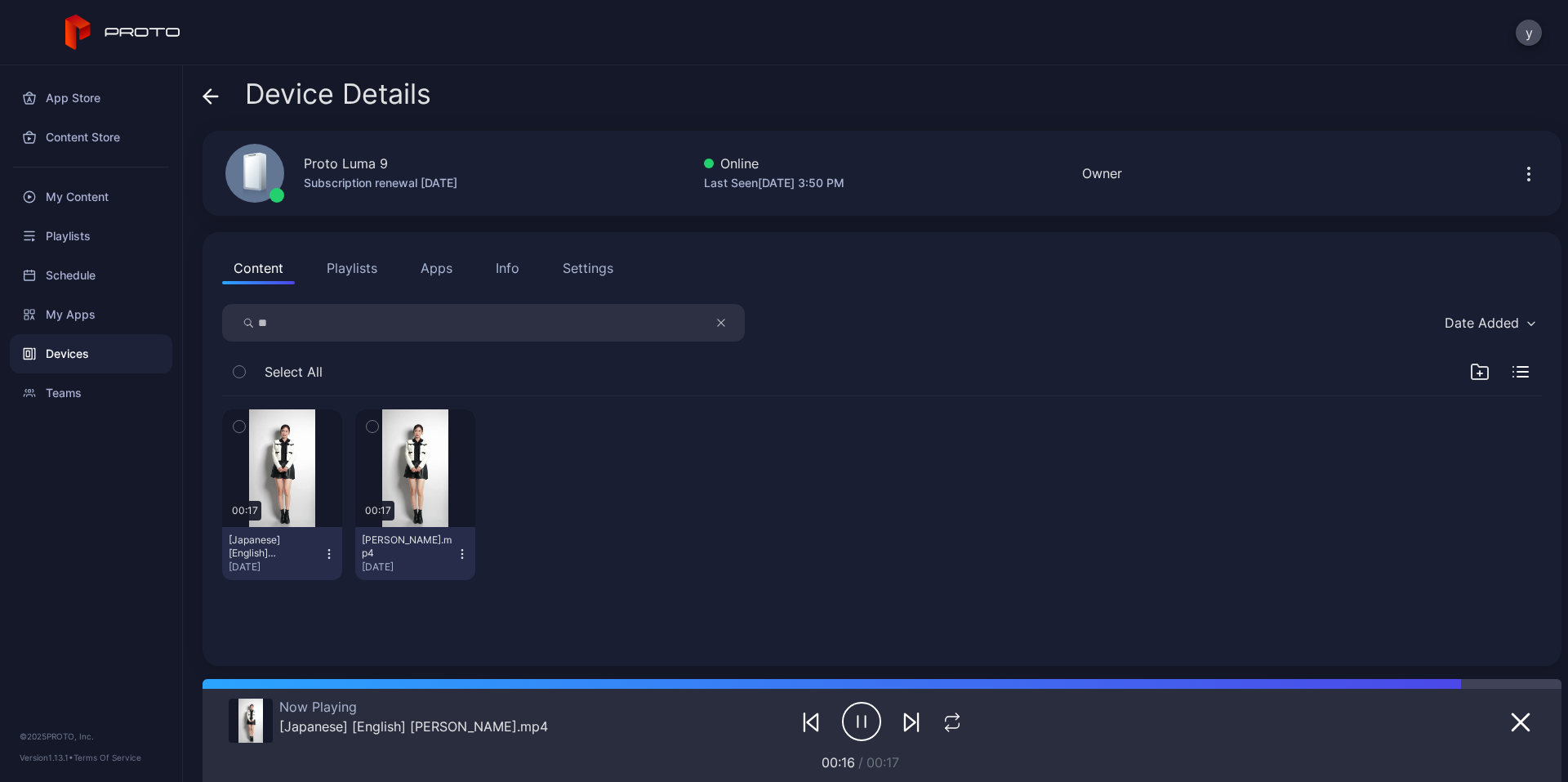
click at [677, 487] on icon "button" at bounding box center [862, 721] width 39 height 41
click at [677, 487] on div "Now Playing [Japanese] [English] [PERSON_NAME].mp4 00:16 / 00:17" at bounding box center [882, 729] width 1359 height 103
click at [677, 487] on button "button" at bounding box center [1520, 722] width 30 height 23
